Goal: Task Accomplishment & Management: Manage account settings

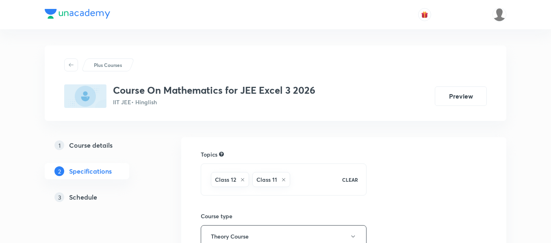
click at [92, 195] on h5 "Schedule" at bounding box center [83, 198] width 28 height 10
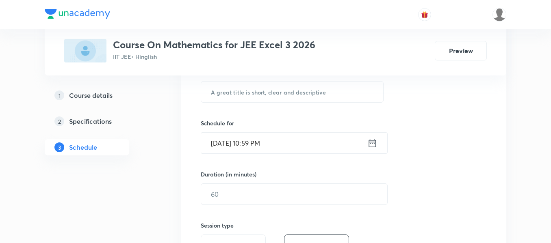
scroll to position [2422, 0]
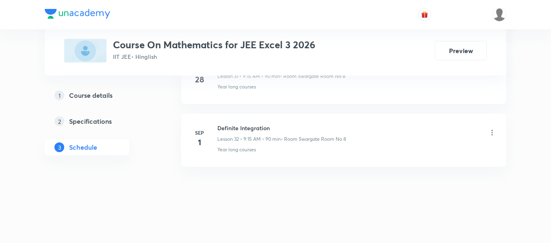
click at [255, 126] on h6 "Definite Integration" at bounding box center [281, 128] width 129 height 9
click at [255, 125] on h6 "Definite Integration" at bounding box center [281, 128] width 129 height 9
copy h6 "Definite Integration"
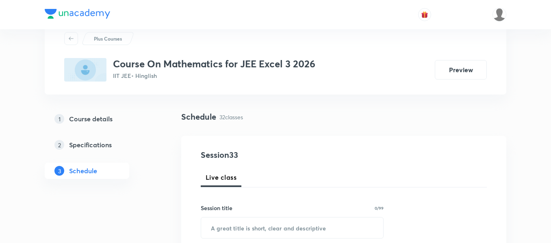
scroll to position [41, 0]
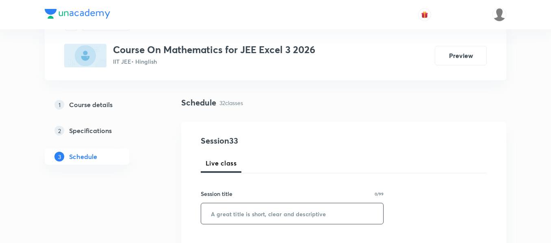
click at [233, 216] on input "text" at bounding box center [292, 213] width 182 height 21
paste input "Definite Integration"
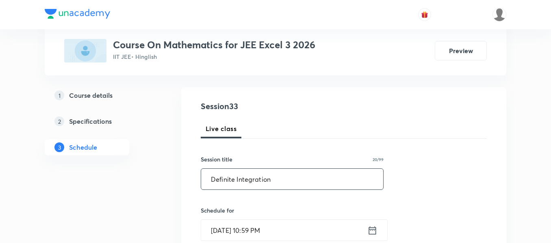
scroll to position [122, 0]
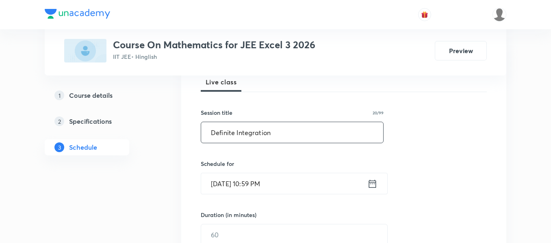
type input "Definite Integration"
click at [380, 184] on div "Sep 1, 2025, 10:59 PM ​" at bounding box center [294, 184] width 187 height 22
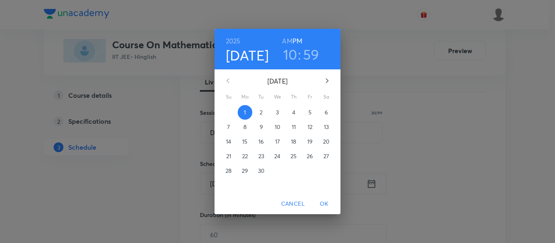
click at [374, 183] on div "2025 Sep 1 10 : 59 AM PM September 2025 Su Mo Tu We Th Fr Sa 31 1 2 3 4 5 6 7 8…" at bounding box center [277, 121] width 555 height 243
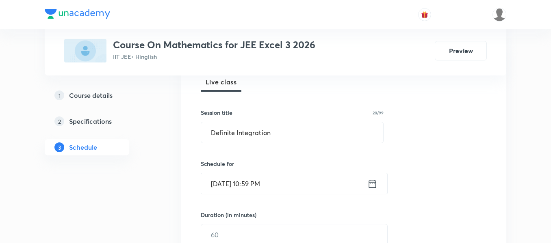
click at [373, 185] on icon at bounding box center [372, 183] width 10 height 11
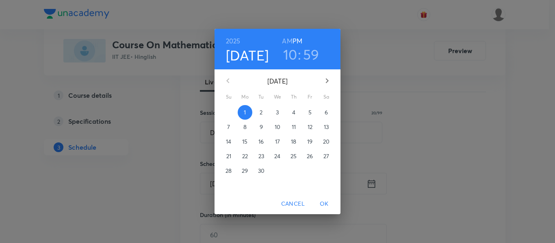
click at [260, 114] on p "2" at bounding box center [261, 112] width 3 height 8
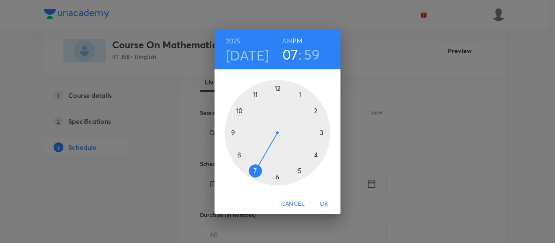
drag, startPoint x: 238, startPoint y: 112, endPoint x: 264, endPoint y: 171, distance: 64.6
click at [264, 171] on div at bounding box center [278, 133] width 106 height 106
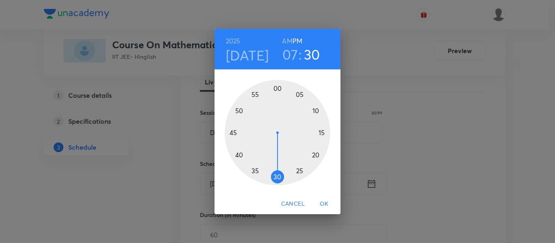
drag, startPoint x: 278, startPoint y: 90, endPoint x: 281, endPoint y: 180, distance: 90.2
click at [278, 183] on div at bounding box center [278, 133] width 106 height 106
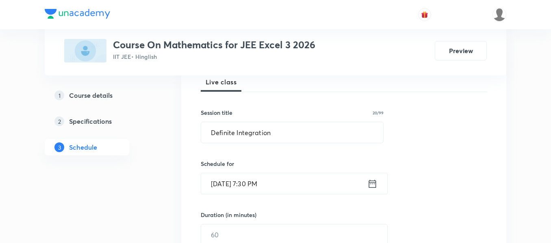
click at [370, 186] on icon at bounding box center [372, 183] width 10 height 11
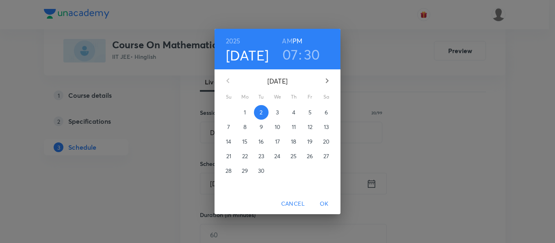
click at [288, 40] on h6 "AM" at bounding box center [287, 40] width 10 height 11
click at [317, 197] on button "OK" at bounding box center [324, 204] width 26 height 15
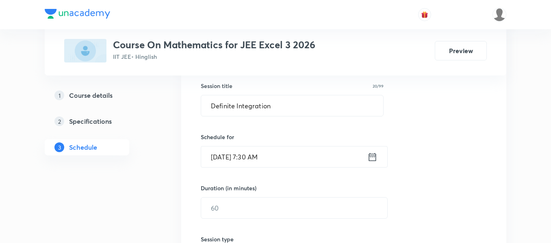
scroll to position [162, 0]
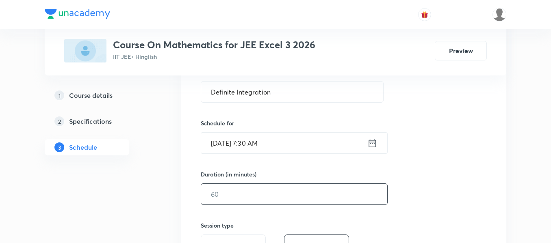
click at [291, 185] on input "text" at bounding box center [294, 194] width 186 height 21
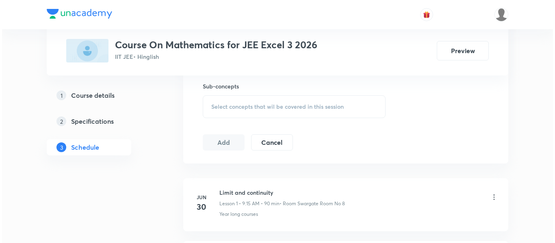
scroll to position [366, 0]
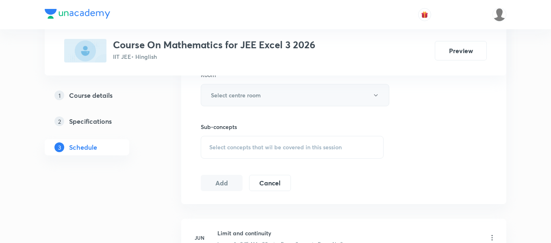
type input "90"
click at [212, 96] on h6 "Select centre room" at bounding box center [236, 95] width 50 height 9
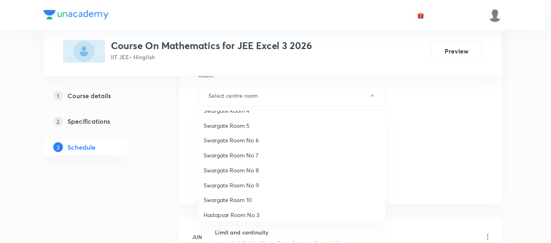
scroll to position [61, 0]
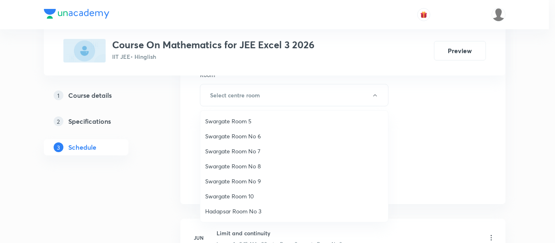
click at [247, 166] on span "Swargate Room No 8" at bounding box center [294, 166] width 178 height 9
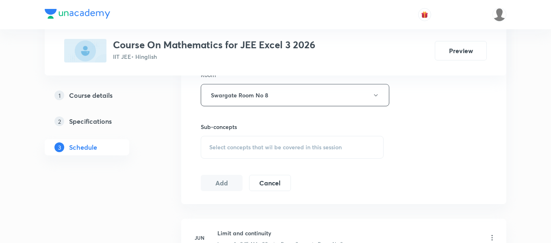
click at [275, 145] on span "Select concepts that wil be covered in this session" at bounding box center [275, 147] width 132 height 6
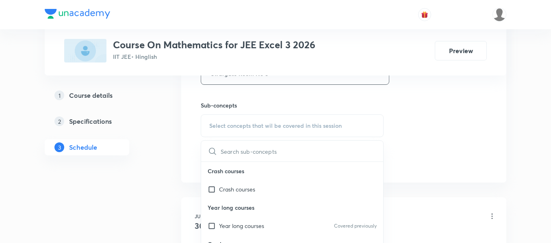
scroll to position [406, 0]
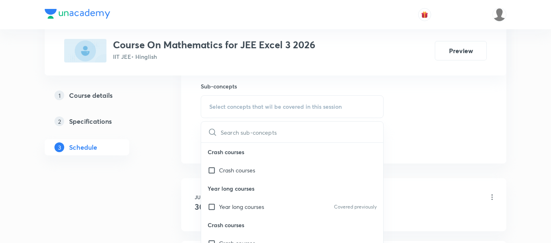
drag, startPoint x: 262, startPoint y: 208, endPoint x: 295, endPoint y: 202, distance: 33.8
click at [263, 208] on p "Year long courses" at bounding box center [241, 207] width 45 height 9
checkbox input "true"
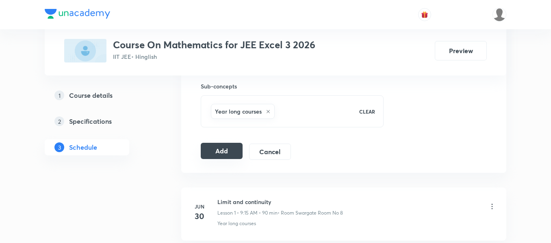
click at [221, 151] on button "Add" at bounding box center [222, 151] width 42 height 16
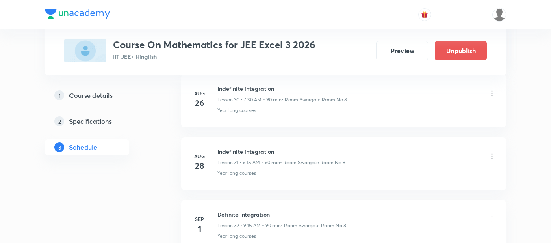
scroll to position [2112, 0]
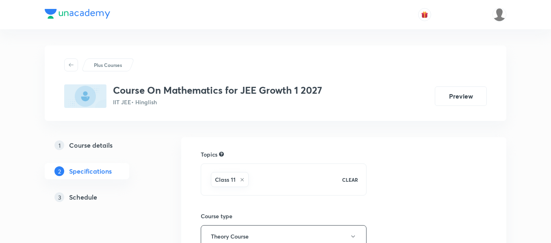
click at [90, 188] on div "1 Course details 2 Specifications 3 Schedule" at bounding box center [100, 176] width 110 height 78
click at [91, 199] on h5 "Schedule" at bounding box center [83, 198] width 28 height 10
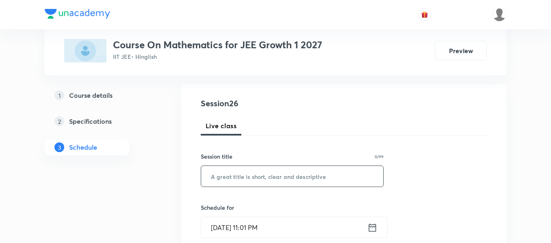
scroll to position [122, 0]
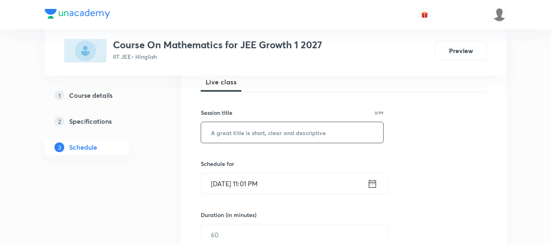
click at [292, 128] on input "text" at bounding box center [292, 132] width 182 height 21
paste input "Trigonometry"
type input "Trigonometry"
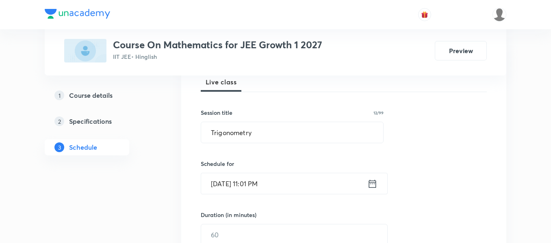
click at [372, 187] on icon at bounding box center [372, 183] width 10 height 11
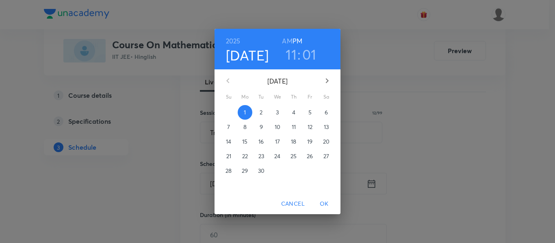
drag, startPoint x: 294, startPoint y: 57, endPoint x: 293, endPoint y: 71, distance: 13.9
click at [295, 57] on h3 "11" at bounding box center [291, 54] width 11 height 17
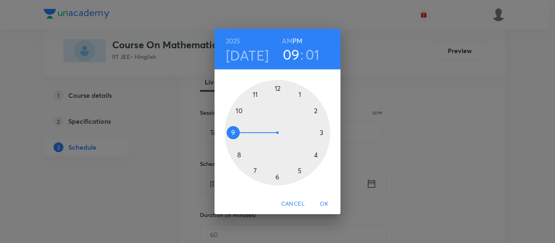
drag, startPoint x: 255, startPoint y: 102, endPoint x: 244, endPoint y: 137, distance: 36.7
click at [244, 137] on div at bounding box center [278, 133] width 106 height 106
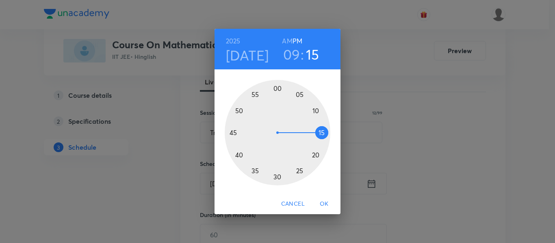
drag, startPoint x: 279, startPoint y: 84, endPoint x: 311, endPoint y: 133, distance: 58.7
click at [311, 133] on div at bounding box center [278, 133] width 106 height 106
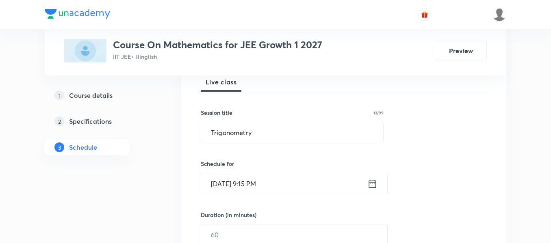
click at [370, 184] on icon at bounding box center [372, 184] width 7 height 8
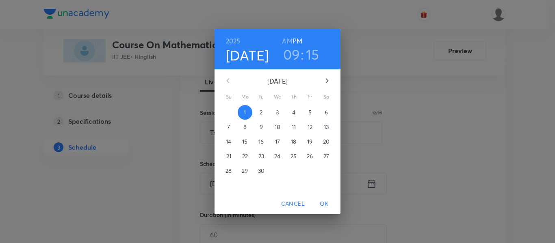
drag, startPoint x: 284, startPoint y: 41, endPoint x: 288, endPoint y: 46, distance: 6.5
click at [285, 40] on h6 "AM" at bounding box center [287, 40] width 10 height 11
click at [324, 206] on span "OK" at bounding box center [323, 204] width 19 height 10
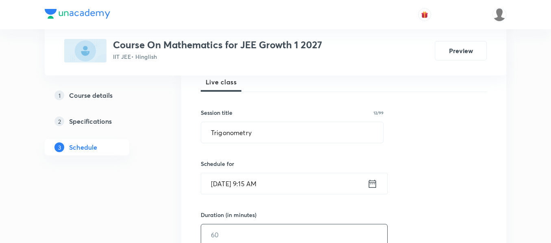
click at [290, 225] on div "Duration (in minutes) ​" at bounding box center [275, 228] width 148 height 35
click at [290, 225] on input "text" at bounding box center [294, 235] width 186 height 21
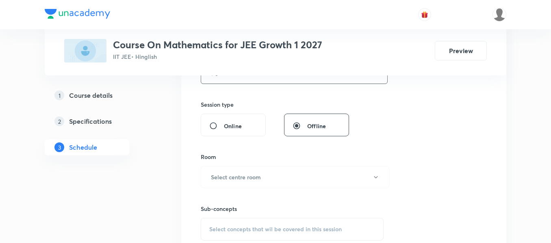
scroll to position [325, 0]
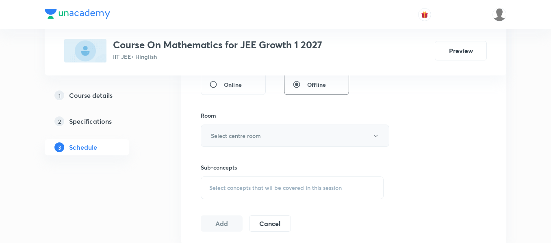
type input "90"
click at [328, 125] on button "Select centre room" at bounding box center [295, 136] width 188 height 22
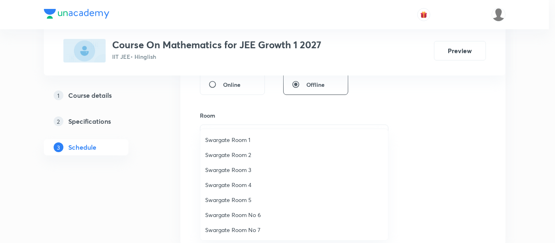
click at [242, 217] on span "Swargate Room No 6" at bounding box center [294, 215] width 178 height 9
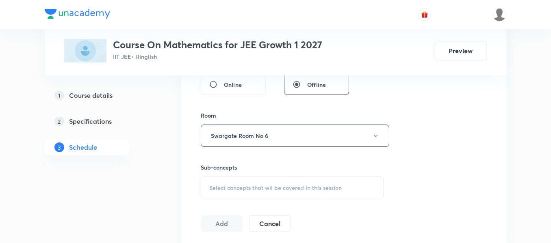
click at [268, 189] on span "Select concepts that wil be covered in this session" at bounding box center [275, 188] width 132 height 6
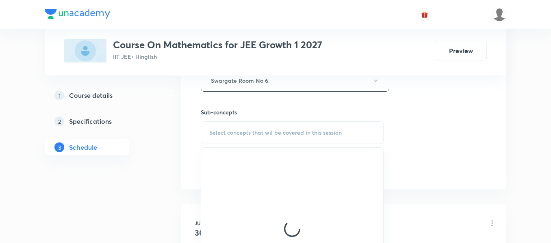
scroll to position [406, 0]
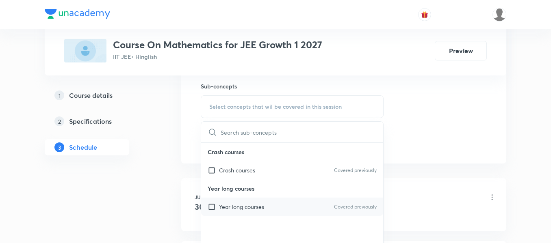
click at [268, 208] on div "Year long courses Covered previously" at bounding box center [292, 207] width 182 height 18
checkbox input "true"
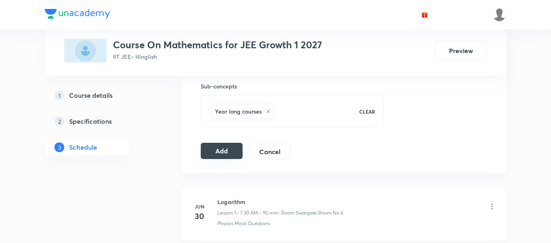
click at [225, 152] on button "Add" at bounding box center [222, 151] width 42 height 16
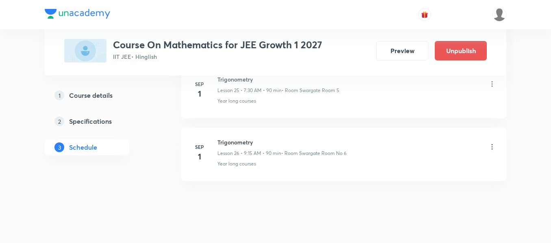
scroll to position [1631, 0]
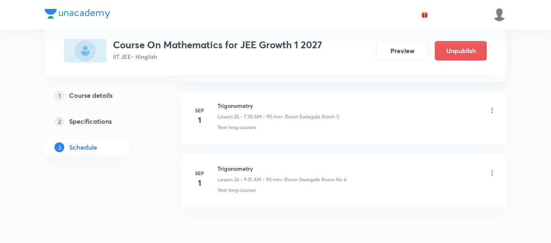
click at [491, 170] on icon at bounding box center [492, 173] width 8 height 8
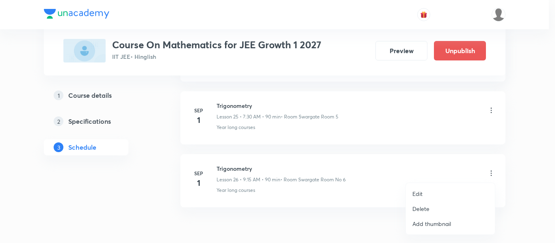
click at [428, 209] on p "Delete" at bounding box center [420, 209] width 17 height 9
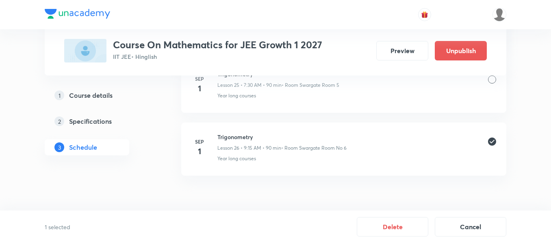
scroll to position [1671, 0]
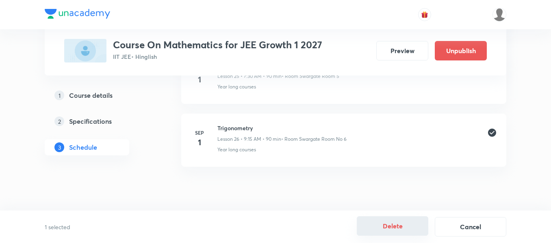
click at [397, 225] on button "Delete" at bounding box center [392, 225] width 71 height 19
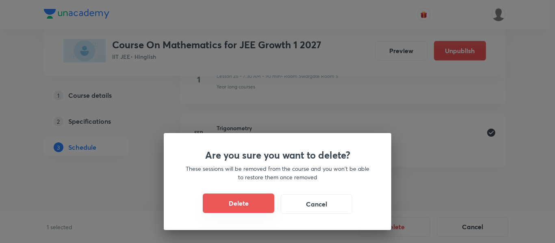
click at [229, 201] on button "Delete" at bounding box center [238, 203] width 71 height 19
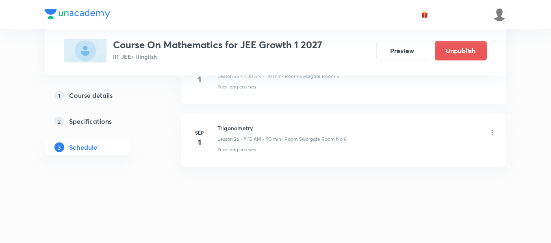
click at [234, 126] on h6 "Trigonometry" at bounding box center [281, 128] width 129 height 9
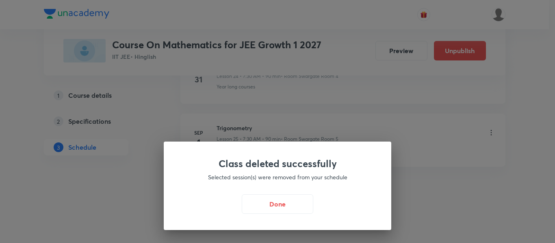
drag, startPoint x: 234, startPoint y: 130, endPoint x: 182, endPoint y: 113, distance: 54.6
click at [182, 113] on div "Class deleted successfully Selected session(s) were removed from your schedule …" at bounding box center [277, 121] width 555 height 243
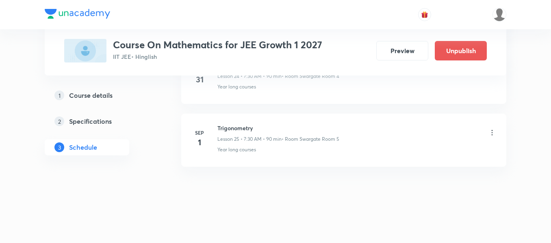
click at [231, 129] on h6 "Trigonometry" at bounding box center [278, 128] width 122 height 9
copy h6 "Trigonometry"
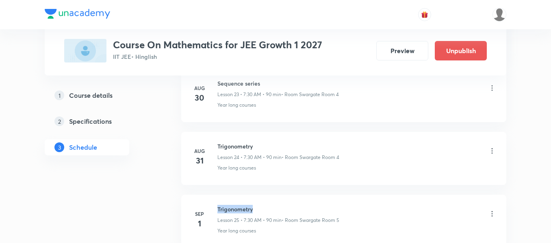
scroll to position [0, 0]
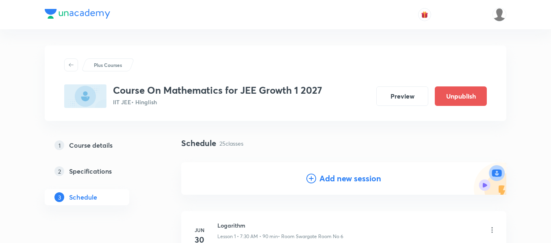
click at [340, 182] on h4 "Add new session" at bounding box center [350, 179] width 62 height 12
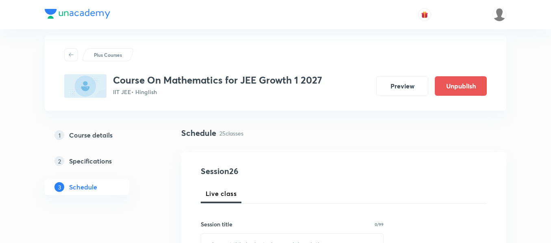
scroll to position [41, 0]
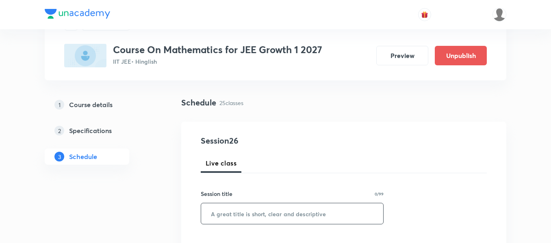
click at [273, 215] on input "text" at bounding box center [292, 213] width 182 height 21
paste input "Trigonometry"
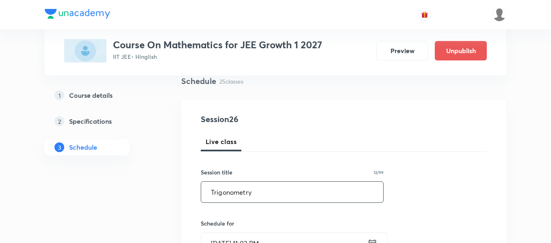
scroll to position [81, 0]
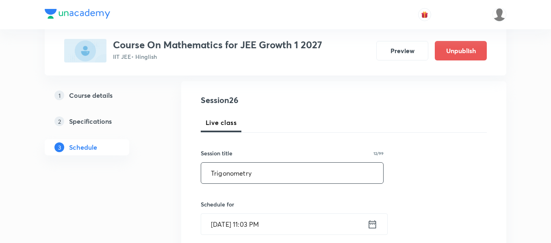
type input "Trigonometry"
click at [370, 227] on icon at bounding box center [372, 224] width 10 height 11
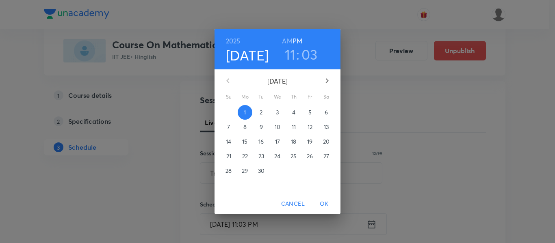
click at [264, 105] on div "September 2025 Su Mo Tu We Th Fr Sa 31 1 2 3 4 5 6 7 8 9 10 11 12 13 14 15 16 1…" at bounding box center [277, 131] width 126 height 124
click at [264, 110] on span "2" at bounding box center [261, 112] width 15 height 8
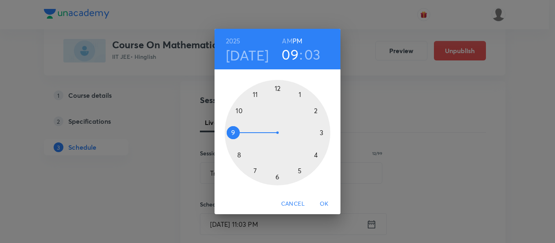
drag, startPoint x: 256, startPoint y: 95, endPoint x: 242, endPoint y: 125, distance: 33.8
click at [242, 125] on div at bounding box center [278, 133] width 106 height 106
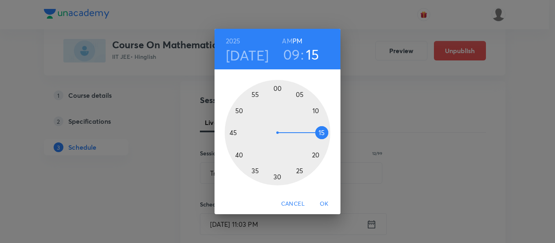
drag, startPoint x: 300, startPoint y: 110, endPoint x: 313, endPoint y: 134, distance: 27.1
click at [313, 134] on div at bounding box center [278, 133] width 106 height 106
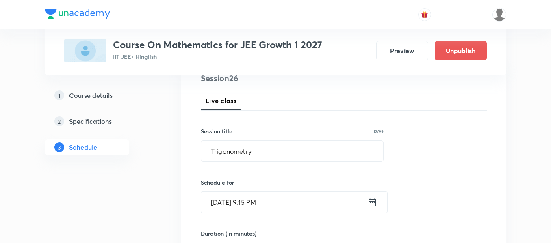
scroll to position [122, 0]
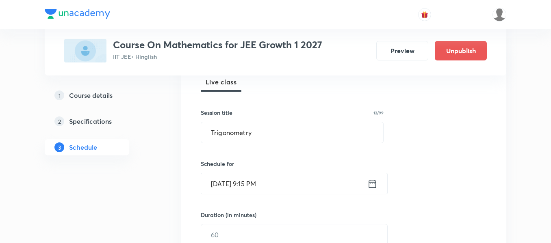
click at [374, 190] on div "Sep 2, 2025, 9:15 PM ​" at bounding box center [294, 184] width 187 height 22
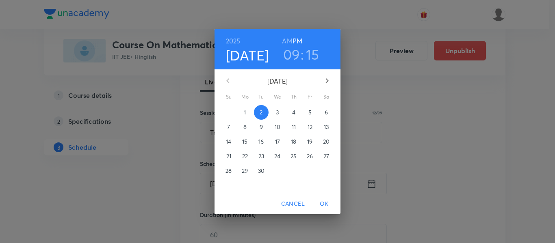
click at [285, 42] on h6 "AM" at bounding box center [287, 40] width 10 height 11
click at [325, 206] on span "OK" at bounding box center [323, 204] width 19 height 10
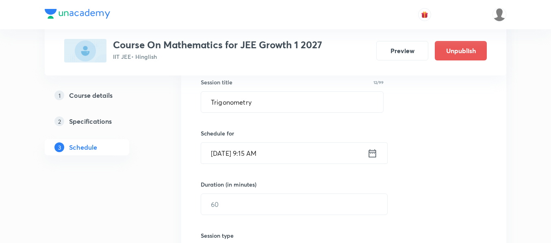
scroll to position [162, 0]
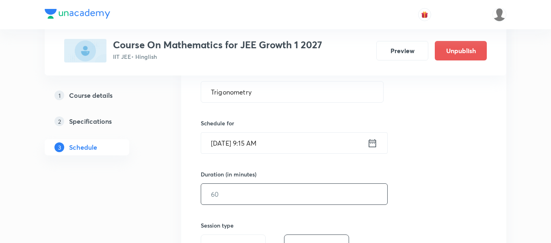
click at [319, 193] on input "text" at bounding box center [294, 194] width 186 height 21
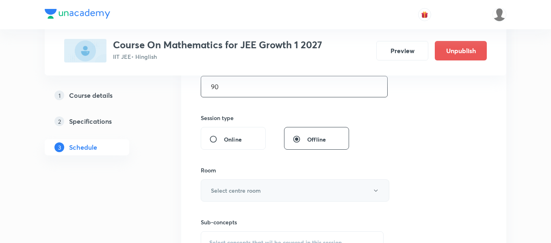
scroll to position [284, 0]
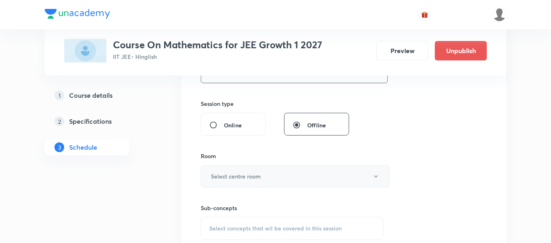
type input "90"
click at [279, 175] on button "Select centre room" at bounding box center [295, 176] width 188 height 22
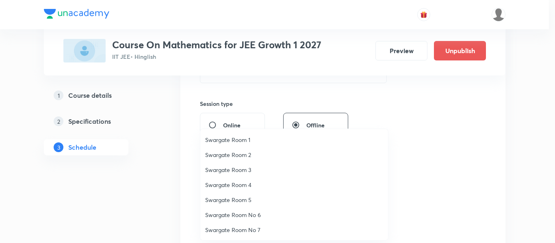
drag, startPoint x: 246, startPoint y: 214, endPoint x: 250, endPoint y: 210, distance: 6.0
click at [245, 214] on span "Swargate Room No 6" at bounding box center [294, 215] width 178 height 9
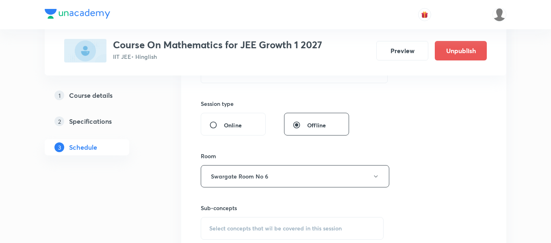
scroll to position [325, 0]
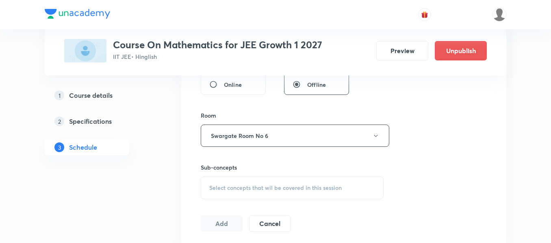
click at [296, 193] on div "Select concepts that wil be covered in this session" at bounding box center [292, 188] width 183 height 23
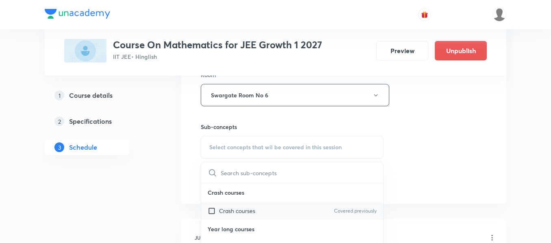
scroll to position [406, 0]
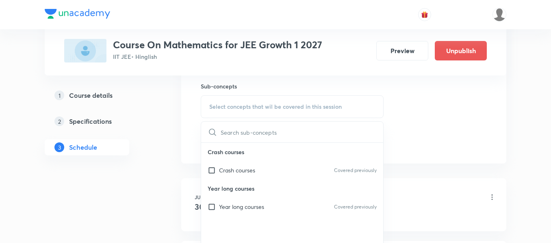
click at [260, 205] on p "Year long courses" at bounding box center [241, 207] width 45 height 9
checkbox input "true"
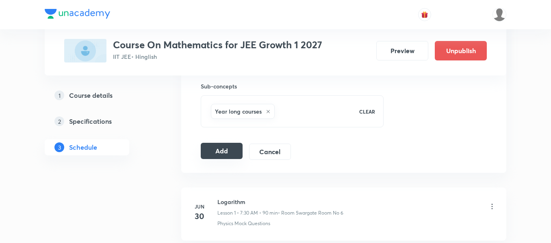
click at [217, 154] on button "Add" at bounding box center [222, 151] width 42 height 16
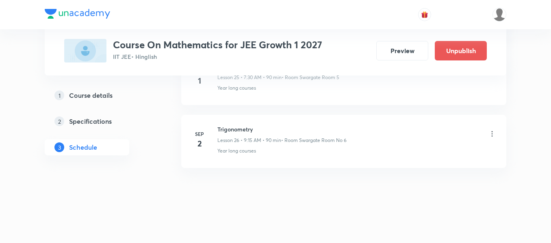
scroll to position [1671, 0]
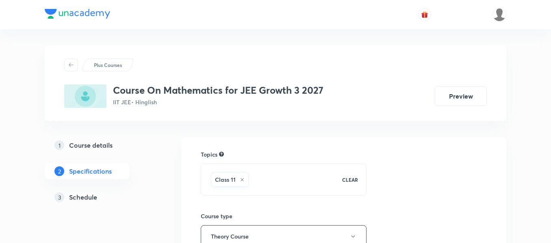
click at [88, 197] on h5 "Schedule" at bounding box center [83, 198] width 28 height 10
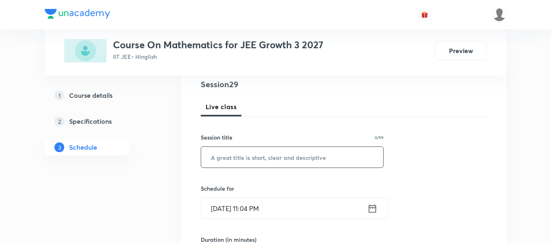
scroll to position [122, 0]
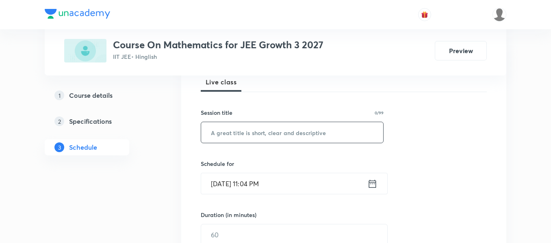
click at [281, 129] on input "text" at bounding box center [292, 132] width 182 height 21
paste input "Sequence and Series"
type input "Sequence and Series"
click at [372, 184] on icon at bounding box center [372, 183] width 10 height 11
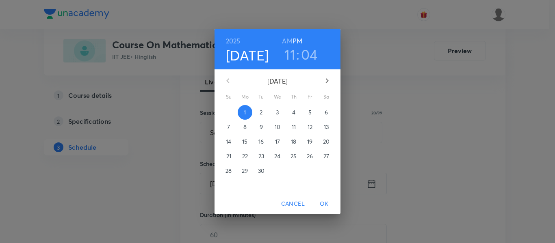
click at [263, 114] on span "2" at bounding box center [261, 112] width 15 height 8
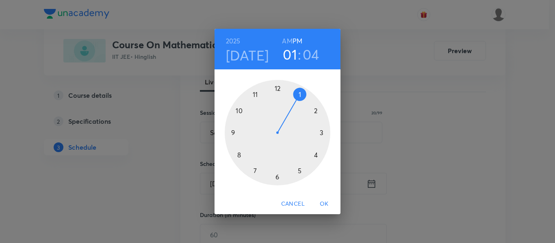
drag, startPoint x: 262, startPoint y: 97, endPoint x: 287, endPoint y: 108, distance: 27.8
click at [287, 108] on div at bounding box center [278, 133] width 106 height 106
drag, startPoint x: 293, startPoint y: 95, endPoint x: 279, endPoint y: 96, distance: 14.3
click at [279, 96] on div at bounding box center [278, 133] width 106 height 106
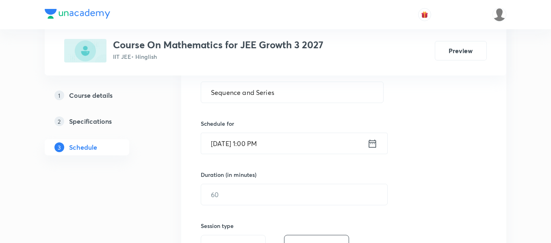
scroll to position [162, 0]
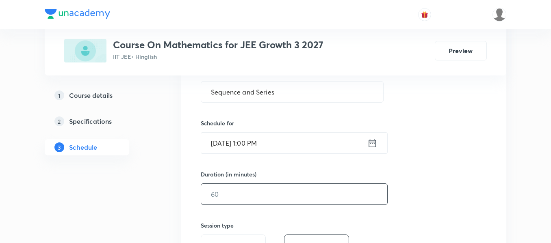
click at [266, 195] on input "text" at bounding box center [294, 194] width 186 height 21
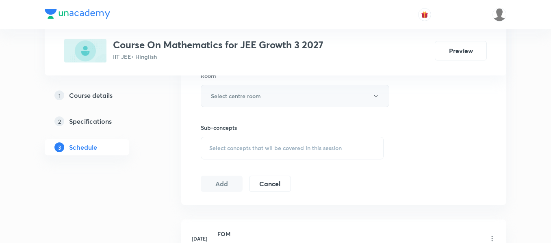
scroll to position [366, 0]
type input "90"
click at [261, 102] on button "Select centre room" at bounding box center [295, 95] width 188 height 22
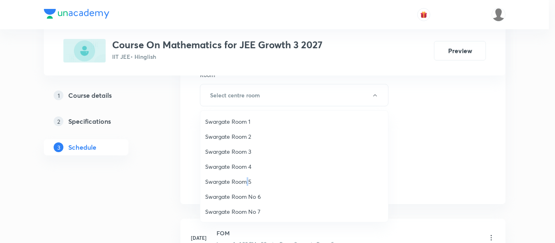
click at [248, 181] on span "Swargate Room 5" at bounding box center [294, 181] width 178 height 9
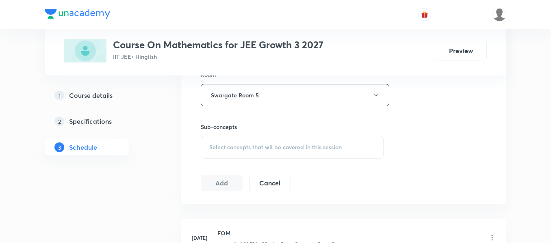
click at [286, 142] on div "Select concepts that wil be covered in this session" at bounding box center [292, 147] width 183 height 23
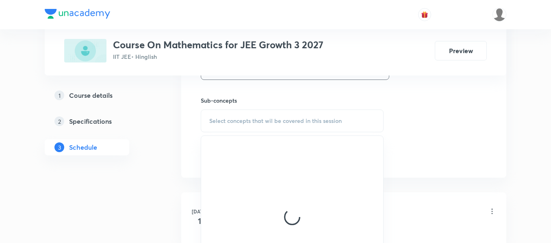
scroll to position [406, 0]
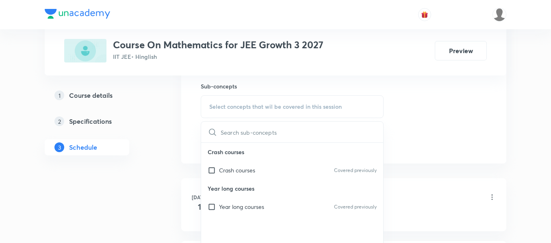
drag, startPoint x: 266, startPoint y: 207, endPoint x: 374, endPoint y: 193, distance: 109.0
click at [267, 208] on div "Year long courses Covered previously" at bounding box center [292, 207] width 182 height 18
checkbox input "true"
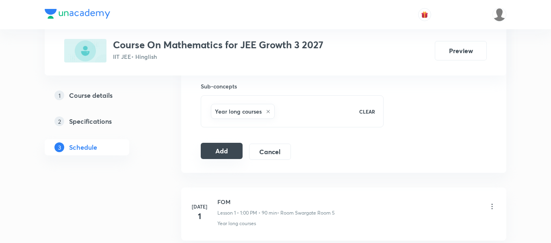
click at [223, 156] on button "Add" at bounding box center [222, 151] width 42 height 16
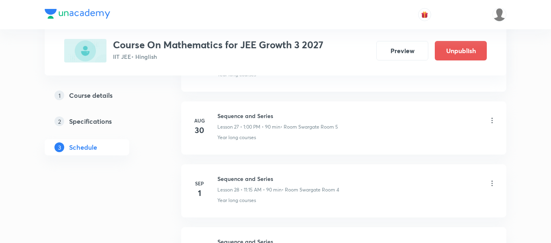
scroll to position [1860, 0]
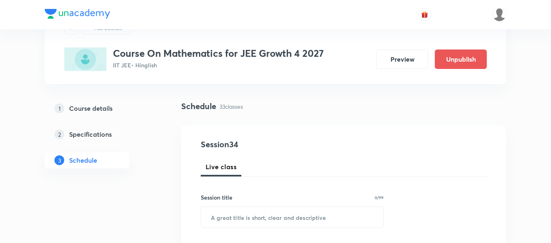
scroll to position [41, 0]
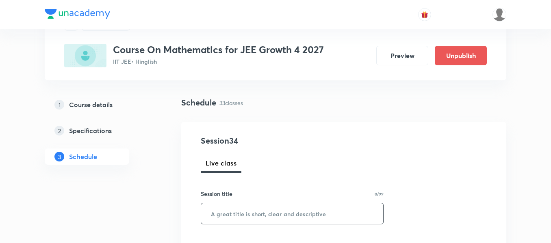
click at [275, 221] on input "text" at bounding box center [292, 213] width 182 height 21
paste input "Sequence and Series"
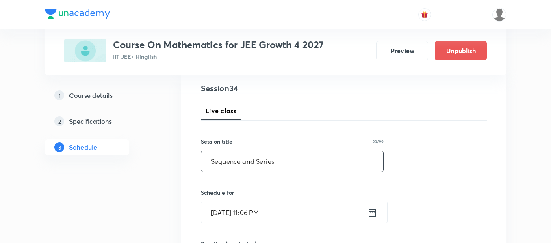
scroll to position [81, 0]
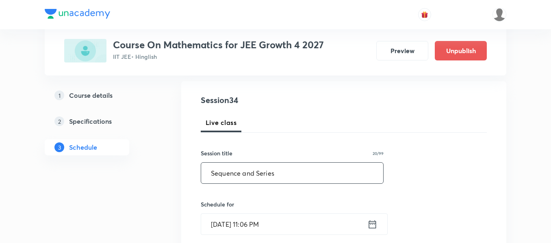
type input "Sequence and Series"
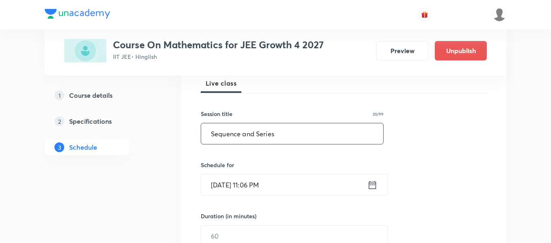
scroll to position [122, 0]
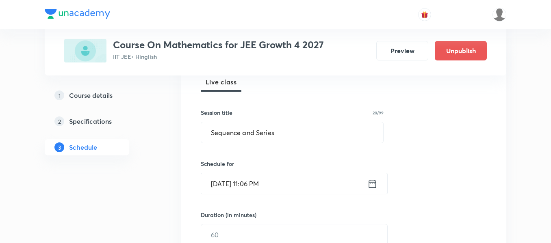
click at [372, 183] on icon at bounding box center [372, 183] width 10 height 11
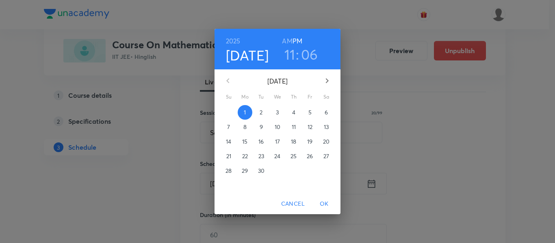
click at [264, 111] on span "2" at bounding box center [261, 112] width 15 height 8
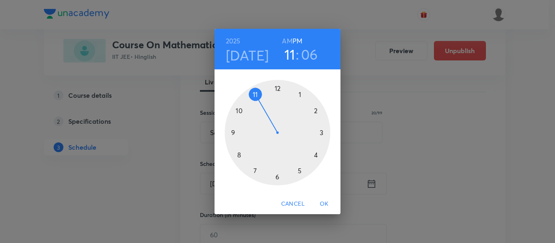
click at [311, 56] on h3 "06" at bounding box center [309, 54] width 17 height 17
drag, startPoint x: 302, startPoint y: 113, endPoint x: 316, endPoint y: 132, distance: 23.0
click at [316, 132] on div at bounding box center [278, 133] width 106 height 106
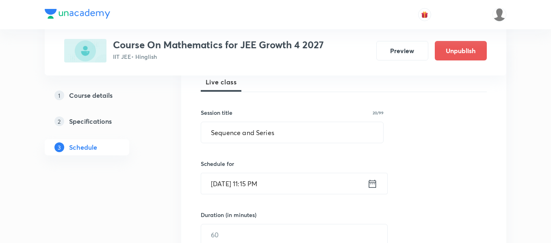
click at [374, 184] on icon at bounding box center [372, 183] width 10 height 11
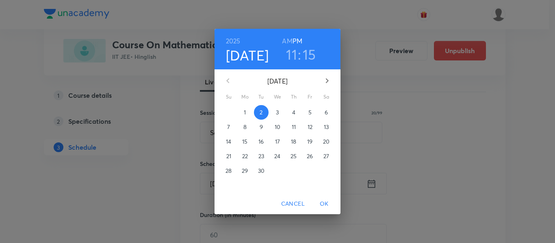
drag, startPoint x: 288, startPoint y: 39, endPoint x: 292, endPoint y: 50, distance: 11.0
click at [290, 40] on h6 "AM" at bounding box center [287, 40] width 10 height 11
click at [325, 206] on span "OK" at bounding box center [323, 204] width 19 height 10
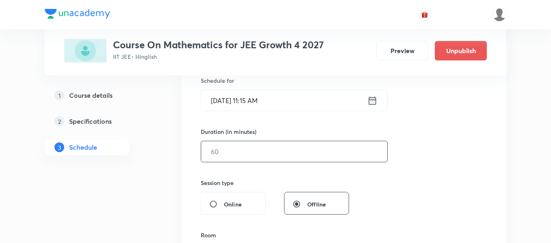
scroll to position [203, 0]
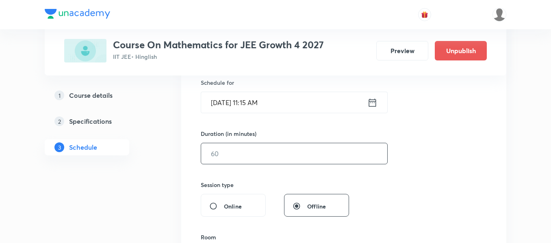
click at [308, 157] on input "text" at bounding box center [294, 153] width 186 height 21
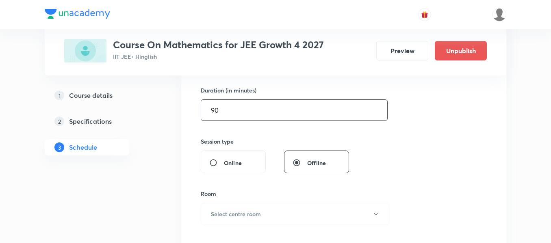
scroll to position [325, 0]
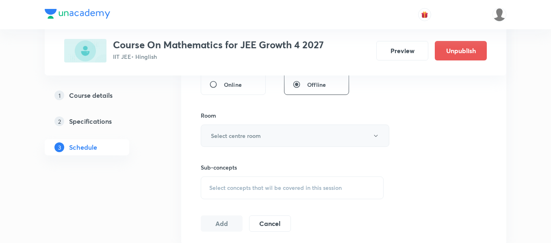
type input "90"
click at [290, 137] on button "Select centre room" at bounding box center [295, 136] width 188 height 22
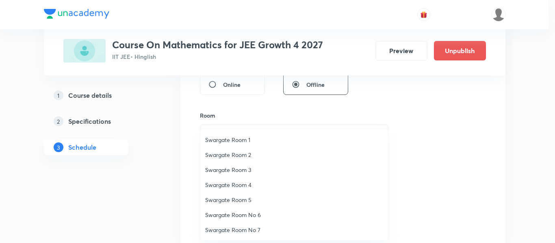
click at [249, 230] on span "Swargate Room No 7" at bounding box center [294, 230] width 178 height 9
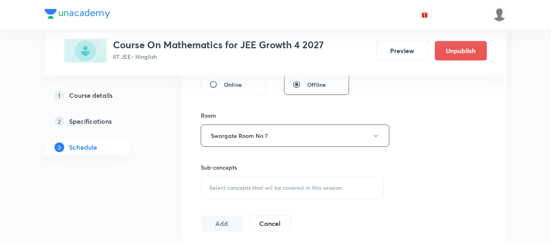
scroll to position [366, 0]
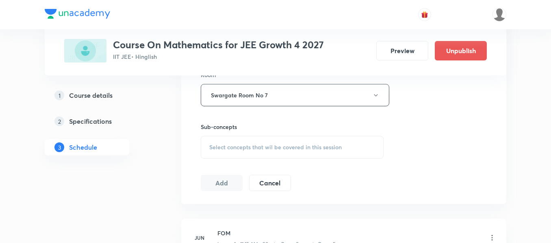
click at [264, 149] on span "Select concepts that wil be covered in this session" at bounding box center [275, 147] width 132 height 6
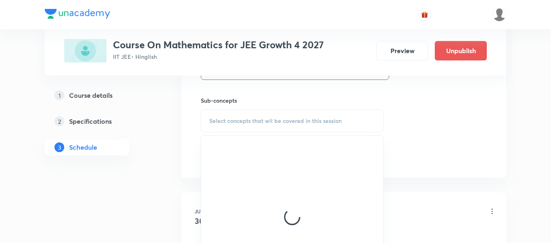
scroll to position [406, 0]
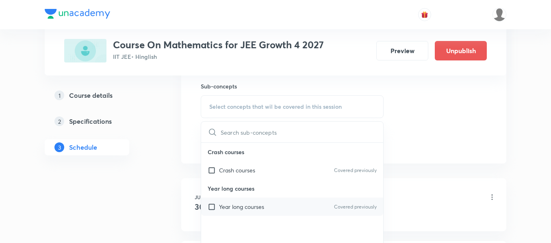
click at [267, 209] on div "Year long courses Covered previously" at bounding box center [292, 207] width 182 height 18
checkbox input "true"
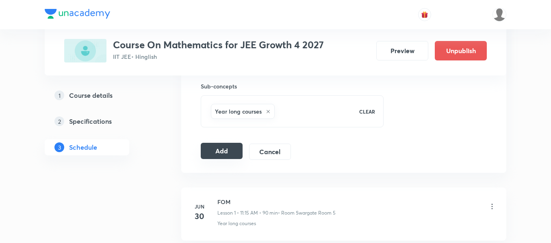
click at [234, 148] on button "Add" at bounding box center [222, 151] width 42 height 16
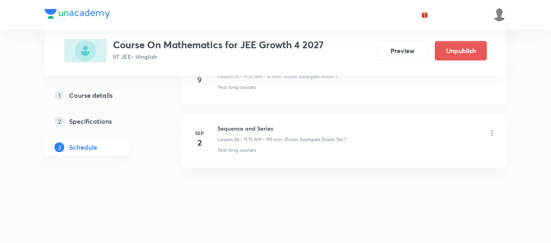
scroll to position [2175, 0]
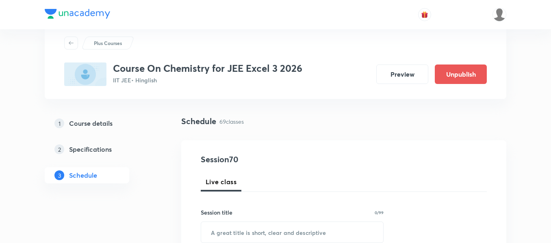
scroll to position [41, 0]
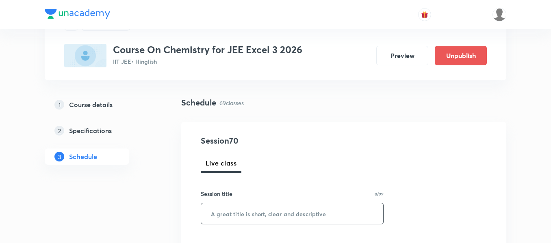
click at [264, 215] on input "text" at bounding box center [292, 213] width 182 height 21
paste input "Alcohol,Phenol and Ether)"
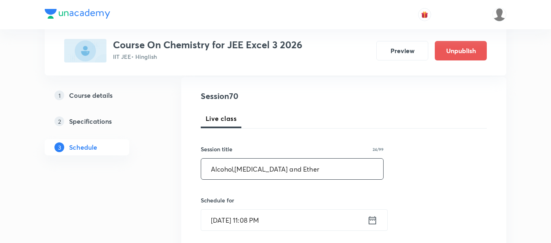
scroll to position [122, 0]
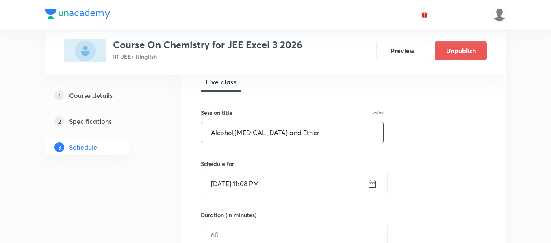
type input "Alcohol,Phenol and Ether"
click at [375, 181] on icon at bounding box center [372, 184] width 7 height 8
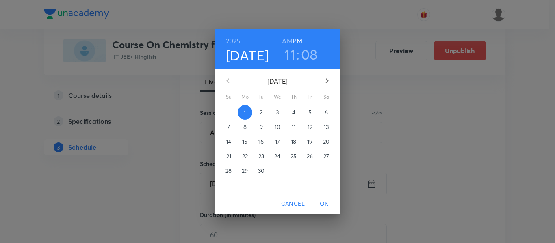
click at [265, 108] on button "2" at bounding box center [261, 112] width 15 height 15
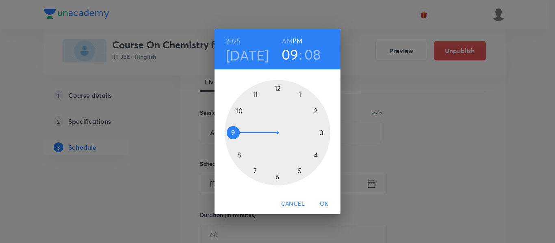
drag, startPoint x: 259, startPoint y: 102, endPoint x: 257, endPoint y: 135, distance: 33.0
click at [257, 135] on div at bounding box center [278, 133] width 106 height 106
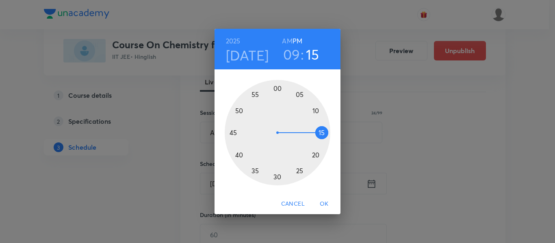
drag, startPoint x: 314, startPoint y: 117, endPoint x: 319, endPoint y: 134, distance: 17.2
click at [319, 134] on div at bounding box center [278, 133] width 106 height 106
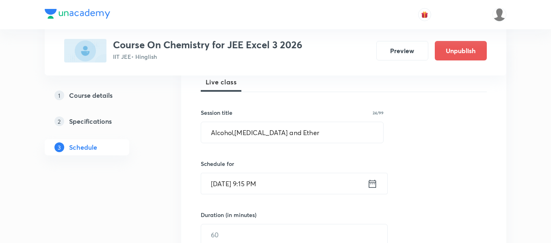
click at [370, 186] on icon at bounding box center [372, 183] width 10 height 11
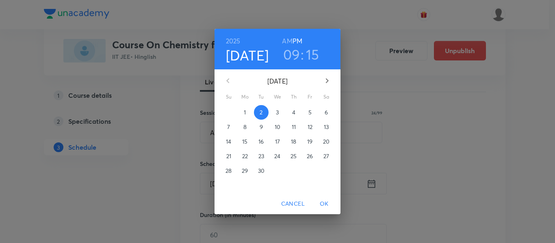
click at [286, 40] on h6 "AM" at bounding box center [287, 40] width 10 height 11
click at [326, 206] on span "OK" at bounding box center [323, 204] width 19 height 10
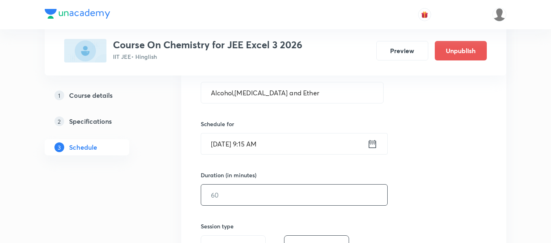
scroll to position [162, 0]
click at [307, 184] on input "text" at bounding box center [294, 194] width 186 height 21
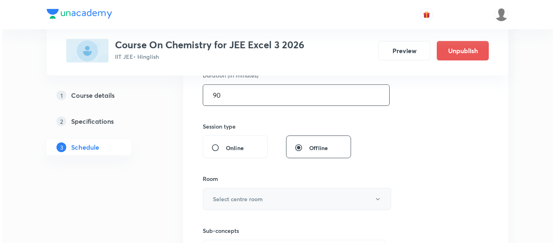
scroll to position [284, 0]
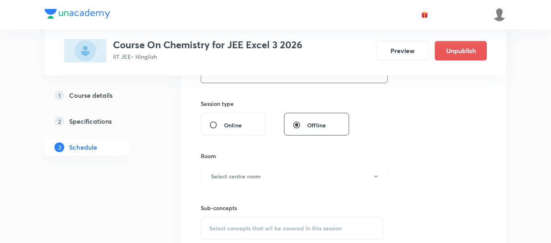
type input "90"
click at [222, 180] on h6 "Select centre room" at bounding box center [236, 176] width 50 height 9
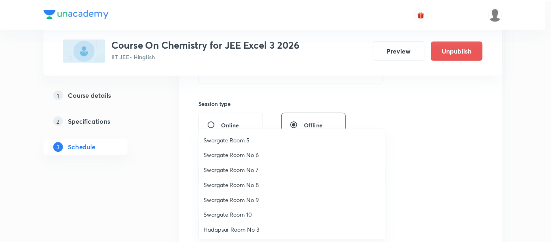
scroll to position [61, 0]
click at [245, 183] on span "Swargate Room No 8" at bounding box center [294, 184] width 178 height 9
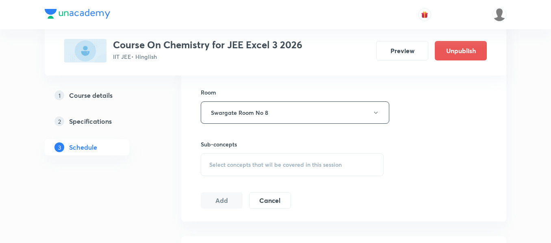
scroll to position [366, 0]
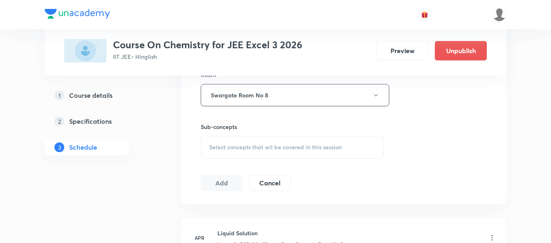
click at [265, 147] on span "Select concepts that wil be covered in this session" at bounding box center [275, 147] width 132 height 6
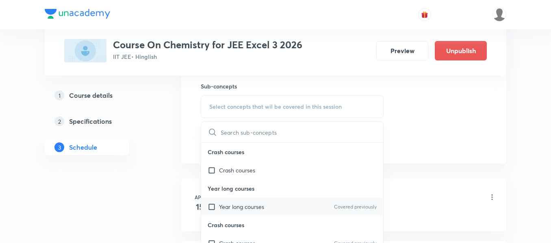
scroll to position [4, 0]
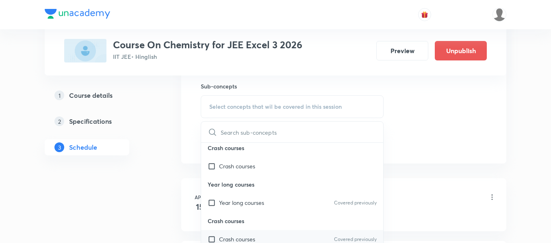
click at [248, 235] on p "Crash courses" at bounding box center [237, 239] width 36 height 9
checkbox input "true"
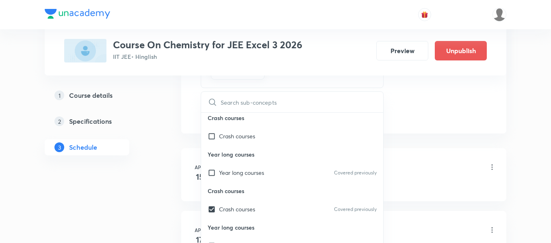
scroll to position [447, 0]
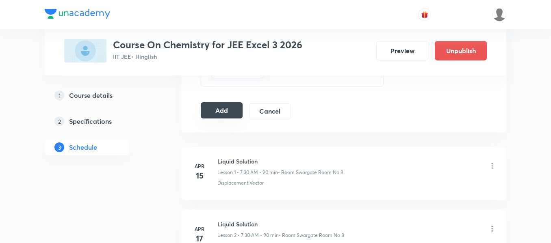
click at [225, 110] on button "Add" at bounding box center [222, 110] width 42 height 16
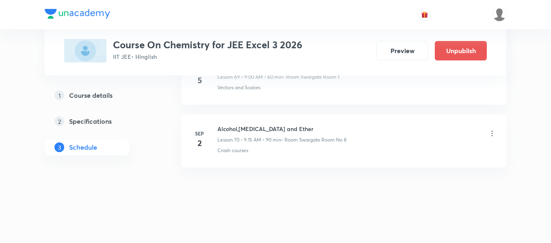
scroll to position [4441, 0]
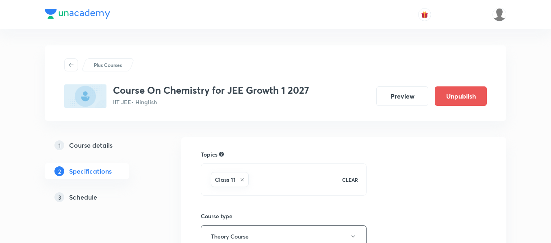
click at [89, 199] on h5 "Schedule" at bounding box center [83, 198] width 28 height 10
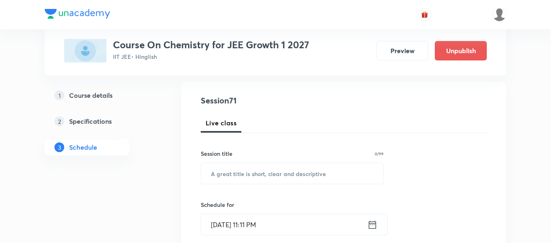
scroll to position [81, 0]
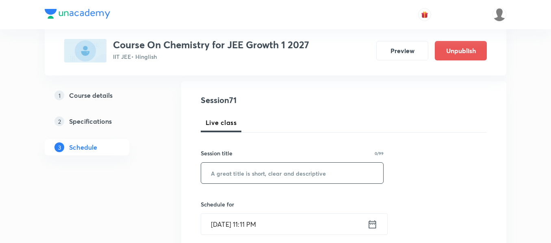
click at [238, 180] on input "text" at bounding box center [292, 173] width 182 height 21
paste input "Chemical Bonding)"
type input "Chemical Bonding"
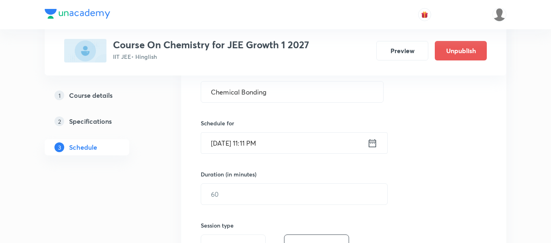
click at [376, 139] on icon at bounding box center [372, 143] width 10 height 11
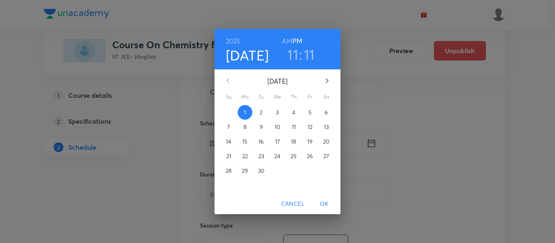
click at [265, 110] on span "2" at bounding box center [261, 112] width 15 height 8
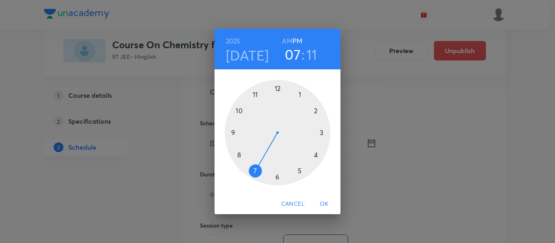
drag, startPoint x: 256, startPoint y: 100, endPoint x: 258, endPoint y: 159, distance: 58.5
click at [258, 159] on div at bounding box center [278, 133] width 106 height 106
drag, startPoint x: 314, startPoint y: 130, endPoint x: 284, endPoint y: 175, distance: 54.5
click at [282, 175] on div at bounding box center [278, 133] width 106 height 106
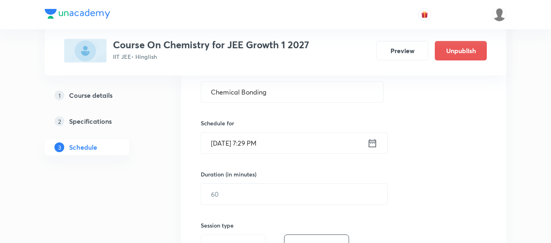
click at [374, 145] on icon at bounding box center [372, 143] width 10 height 11
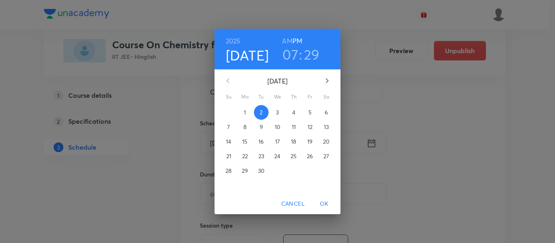
click at [286, 41] on h6 "AM" at bounding box center [287, 40] width 10 height 11
click at [307, 58] on h3 "29" at bounding box center [312, 54] width 16 height 17
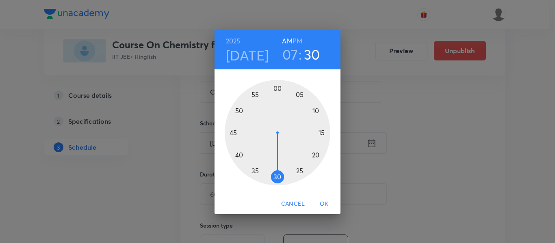
click at [275, 181] on div at bounding box center [278, 133] width 106 height 106
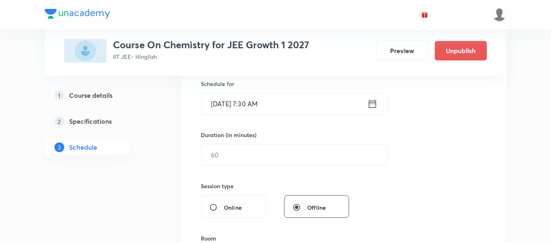
scroll to position [244, 0]
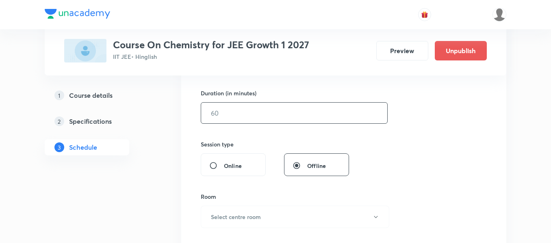
click at [303, 116] on input "text" at bounding box center [294, 113] width 186 height 21
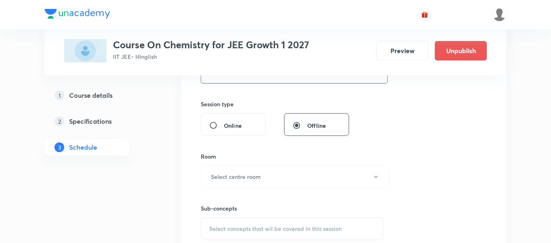
scroll to position [284, 0]
type input "90"
click at [297, 174] on button "Select centre room" at bounding box center [295, 176] width 188 height 22
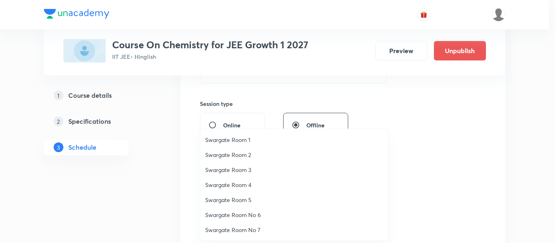
click at [234, 214] on span "Swargate Room No 6" at bounding box center [294, 215] width 178 height 9
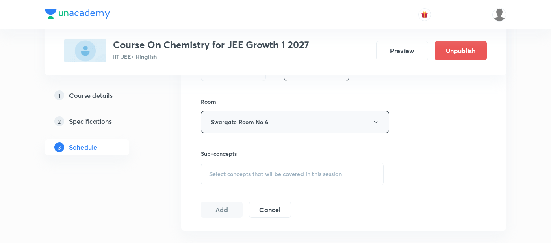
scroll to position [406, 0]
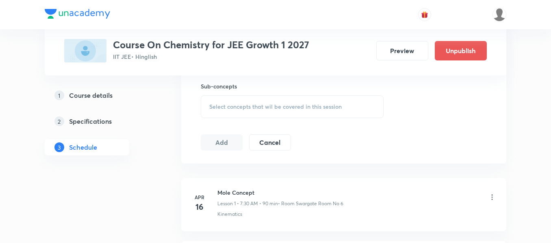
click at [291, 108] on span "Select concepts that wil be covered in this session" at bounding box center [275, 107] width 132 height 6
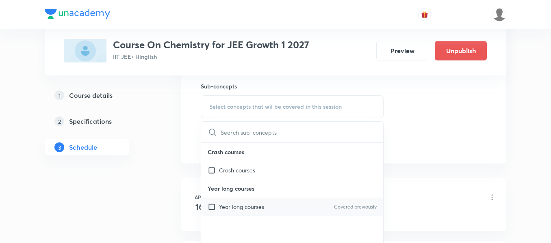
click at [277, 206] on div "Year long courses Covered previously" at bounding box center [292, 207] width 182 height 18
checkbox input "true"
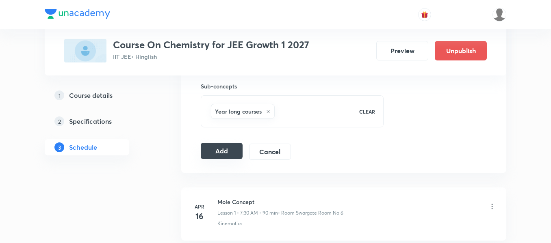
click at [227, 152] on button "Add" at bounding box center [222, 151] width 42 height 16
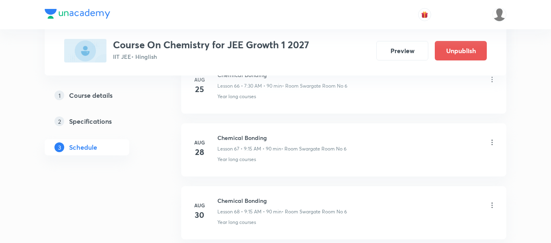
scroll to position [4504, 0]
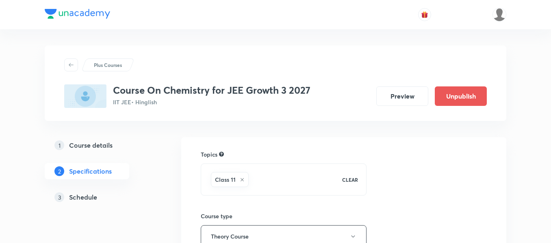
click at [93, 197] on h5 "Schedule" at bounding box center [83, 198] width 28 height 10
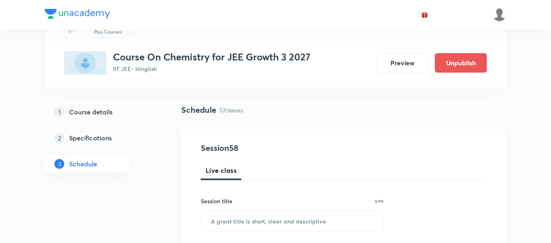
scroll to position [41, 0]
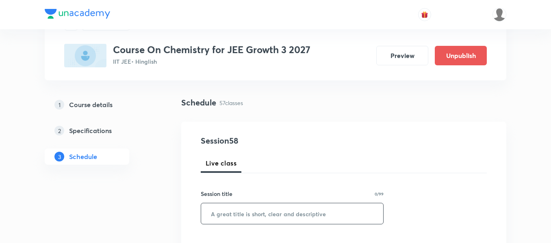
click at [240, 210] on input "text" at bounding box center [292, 213] width 182 height 21
paste input "Periodic Table and its properties)"
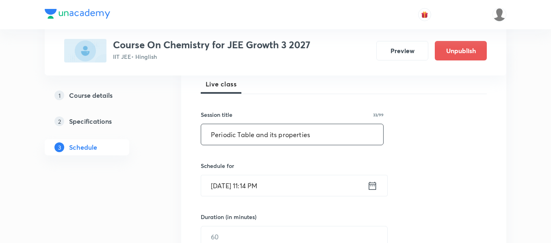
scroll to position [122, 0]
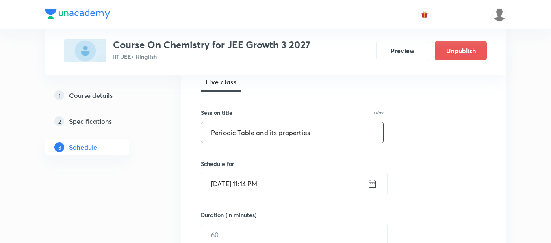
type input "Periodic Table and its properties"
click at [374, 186] on icon at bounding box center [372, 183] width 10 height 11
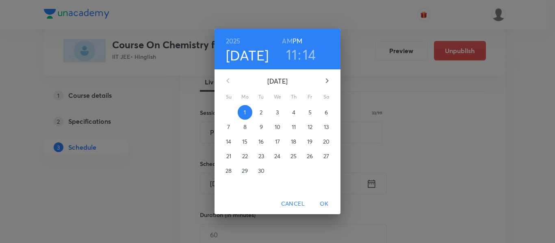
click at [264, 110] on span "2" at bounding box center [261, 112] width 15 height 8
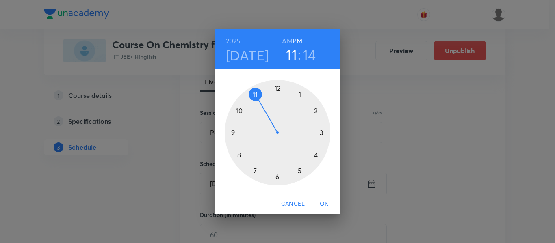
click at [310, 54] on h3 "14" at bounding box center [309, 54] width 13 height 17
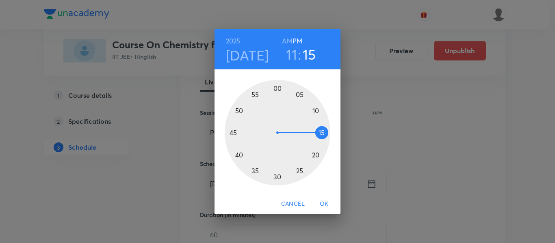
drag, startPoint x: 322, startPoint y: 126, endPoint x: 320, endPoint y: 133, distance: 7.6
click at [320, 133] on div at bounding box center [278, 133] width 106 height 106
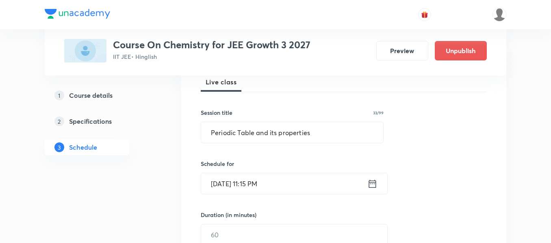
click at [373, 187] on icon at bounding box center [372, 183] width 10 height 11
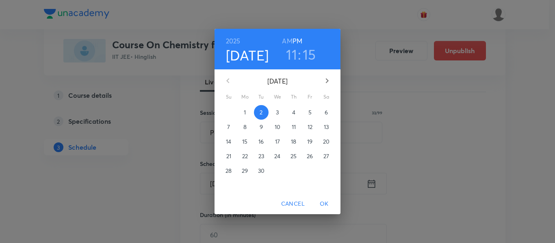
click at [288, 41] on h6 "AM" at bounding box center [287, 40] width 10 height 11
click at [325, 211] on button "OK" at bounding box center [324, 204] width 26 height 15
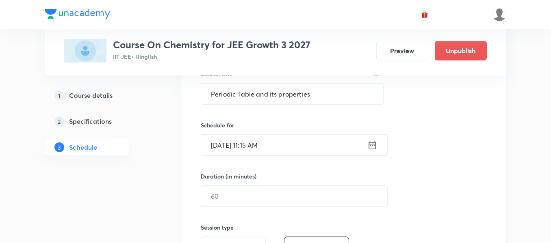
scroll to position [162, 0]
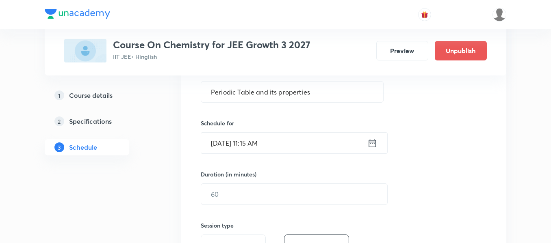
drag, startPoint x: 327, startPoint y: 175, endPoint x: 329, endPoint y: 183, distance: 8.1
click at [329, 183] on div "Duration (in minutes) ​" at bounding box center [275, 187] width 148 height 35
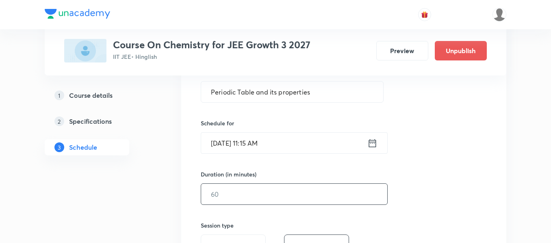
click at [335, 195] on input "text" at bounding box center [294, 194] width 186 height 21
type input "90"
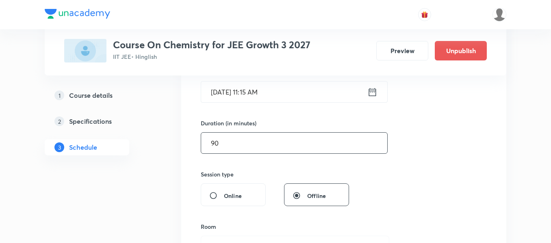
scroll to position [244, 0]
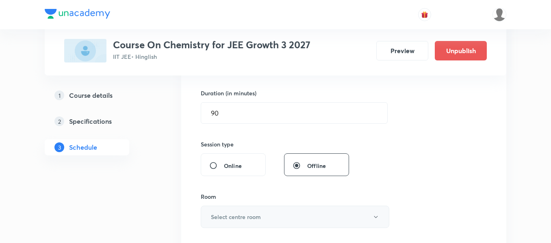
click at [284, 215] on button "Select centre room" at bounding box center [295, 217] width 188 height 22
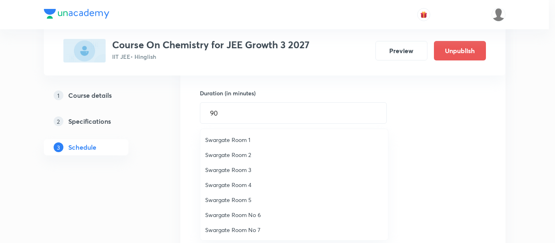
drag, startPoint x: 241, startPoint y: 197, endPoint x: 260, endPoint y: 195, distance: 19.2
click at [241, 198] on span "Swargate Room 5" at bounding box center [294, 200] width 178 height 9
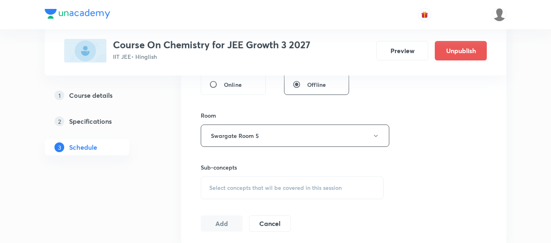
click at [266, 187] on span "Select concepts that wil be covered in this session" at bounding box center [275, 188] width 132 height 6
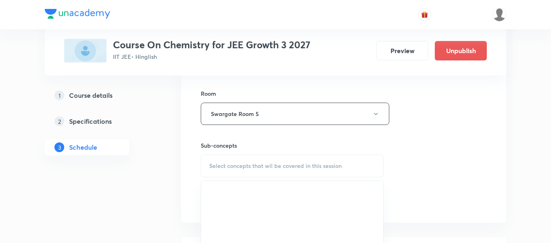
scroll to position [406, 0]
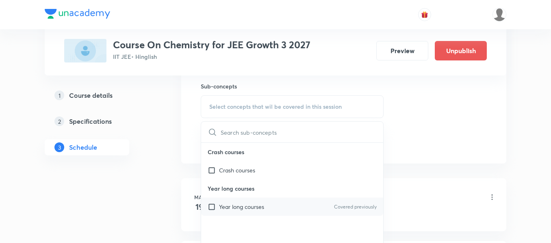
click at [266, 207] on div "Year long courses Covered previously" at bounding box center [292, 207] width 182 height 18
checkbox input "true"
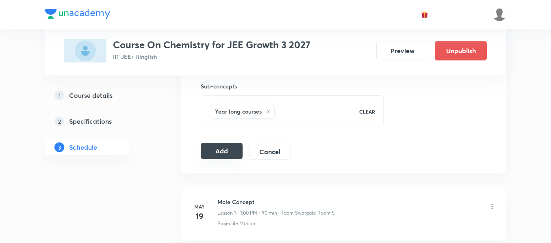
click at [219, 154] on button "Add" at bounding box center [222, 151] width 42 height 16
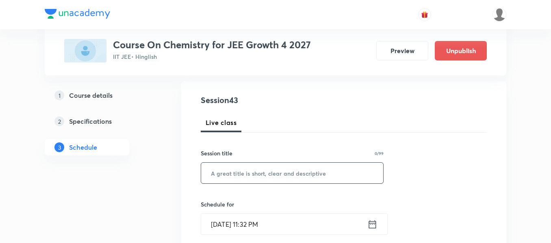
click at [290, 177] on input "text" at bounding box center [292, 173] width 182 height 21
paste input "Periodic Table and its properties)"
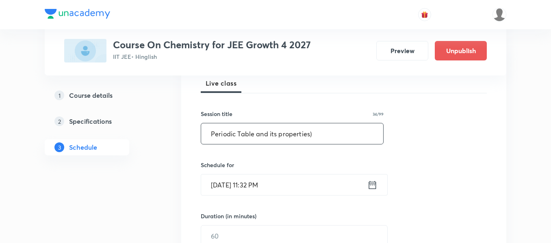
scroll to position [122, 0]
type input "Periodic Table and its properties"
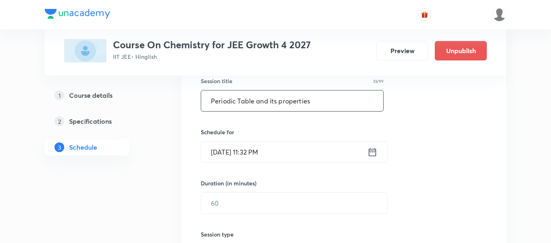
scroll to position [162, 0]
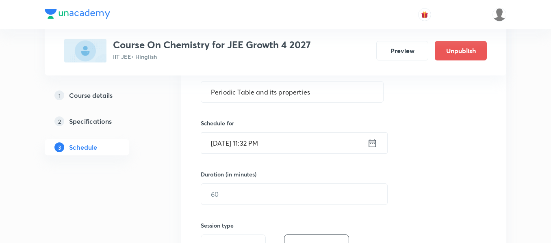
click at [375, 143] on icon at bounding box center [372, 143] width 10 height 11
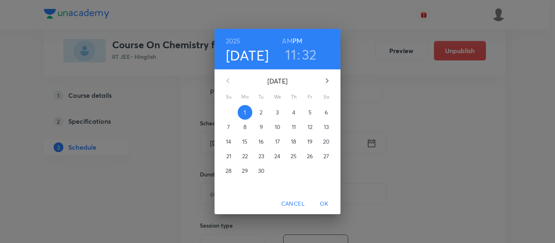
click at [262, 113] on p "2" at bounding box center [261, 112] width 3 height 8
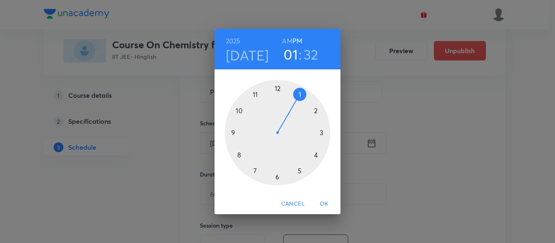
drag, startPoint x: 256, startPoint y: 91, endPoint x: 295, endPoint y: 91, distance: 39.0
click at [295, 91] on div at bounding box center [278, 133] width 106 height 106
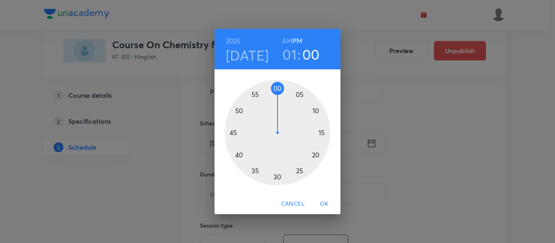
drag, startPoint x: 269, startPoint y: 177, endPoint x: 277, endPoint y: 93, distance: 84.0
click at [277, 93] on div at bounding box center [278, 133] width 106 height 106
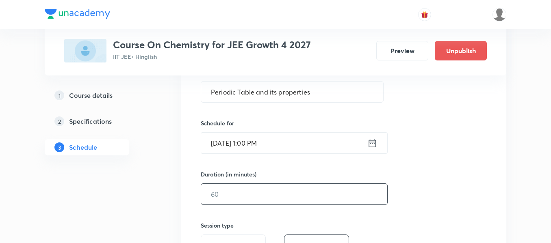
click at [306, 199] on input "text" at bounding box center [294, 194] width 186 height 21
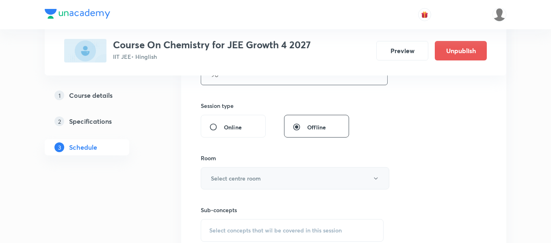
scroll to position [284, 0]
type input "90"
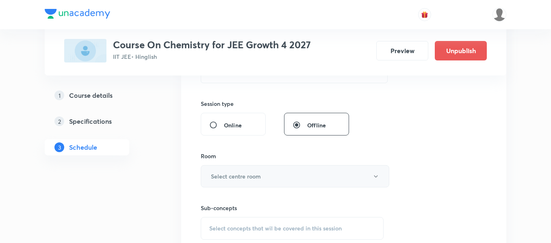
click at [311, 170] on button "Select centre room" at bounding box center [295, 176] width 188 height 22
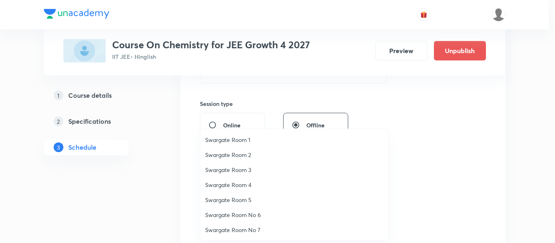
click at [242, 232] on span "Swargate Room No 7" at bounding box center [294, 230] width 178 height 9
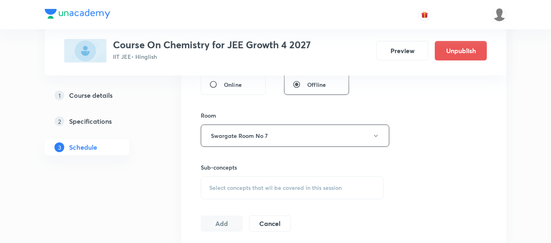
click at [259, 181] on div "Select concepts that wil be covered in this session" at bounding box center [292, 188] width 183 height 23
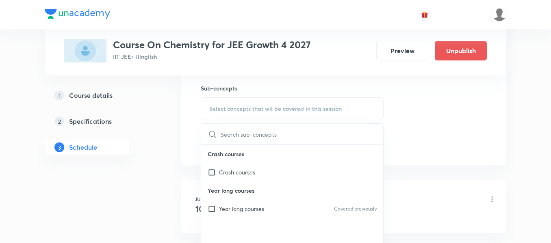
scroll to position [406, 0]
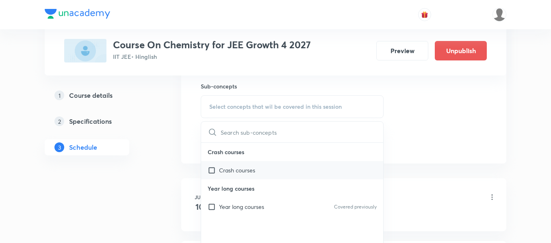
drag, startPoint x: 266, startPoint y: 204, endPoint x: 320, endPoint y: 174, distance: 62.0
click at [267, 205] on div "Year long courses Covered previously" at bounding box center [292, 207] width 182 height 18
checkbox input "true"
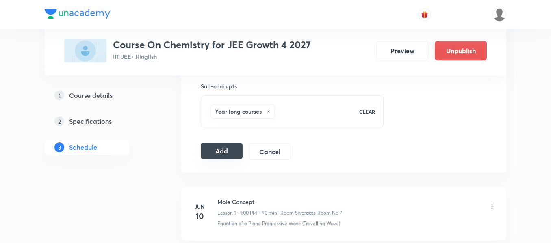
click at [229, 153] on button "Add" at bounding box center [222, 151] width 42 height 16
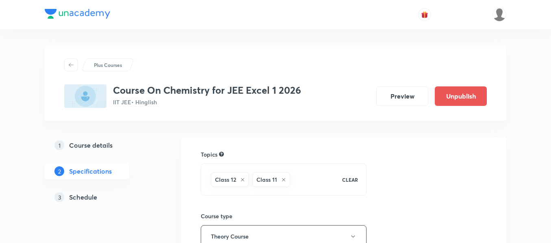
drag, startPoint x: 91, startPoint y: 195, endPoint x: 98, endPoint y: 192, distance: 8.2
click at [91, 195] on h5 "Schedule" at bounding box center [83, 198] width 28 height 10
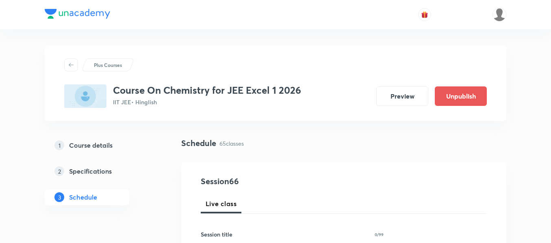
paste input "alcohol [MEDICAL_DATA] and ether"
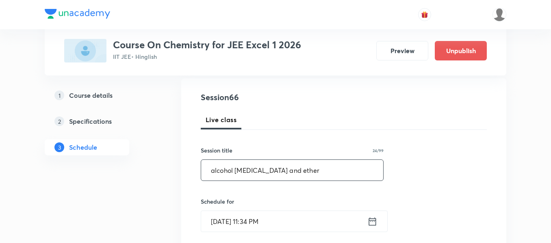
scroll to position [81, 0]
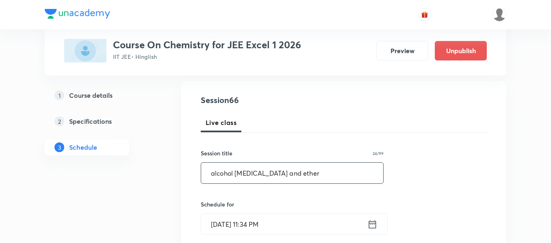
type input "alcohol [MEDICAL_DATA] and ether"
click at [371, 225] on icon at bounding box center [372, 224] width 10 height 11
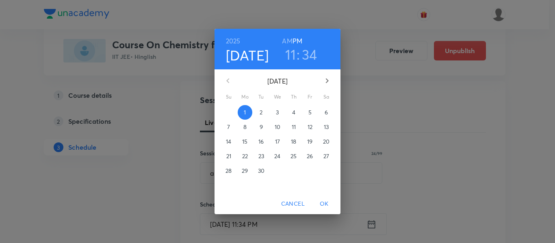
click at [261, 114] on p "2" at bounding box center [261, 112] width 3 height 8
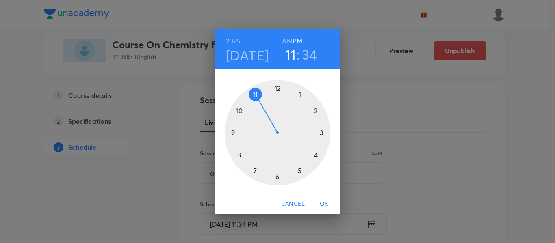
click at [316, 53] on h3 "34" at bounding box center [309, 54] width 15 height 17
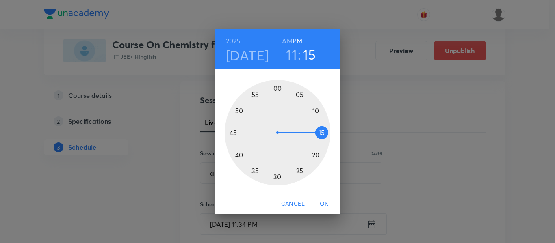
drag, startPoint x: 259, startPoint y: 174, endPoint x: 315, endPoint y: 132, distance: 69.9
click at [315, 132] on div at bounding box center [278, 133] width 106 height 106
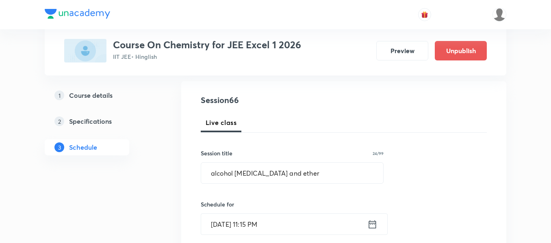
click at [367, 223] on div "[DATE] 11:15 PM ​" at bounding box center [294, 225] width 187 height 22
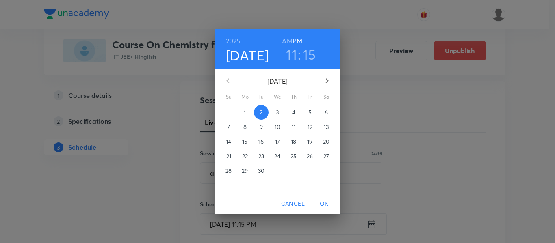
click at [283, 41] on h6 "AM" at bounding box center [287, 40] width 10 height 11
click at [323, 203] on span "OK" at bounding box center [323, 204] width 19 height 10
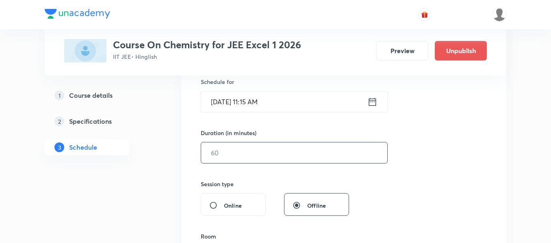
scroll to position [203, 0]
click at [340, 154] on input "text" at bounding box center [294, 153] width 186 height 21
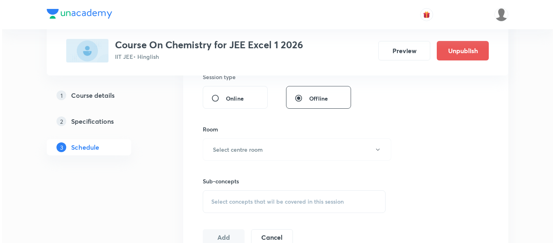
scroll to position [325, 0]
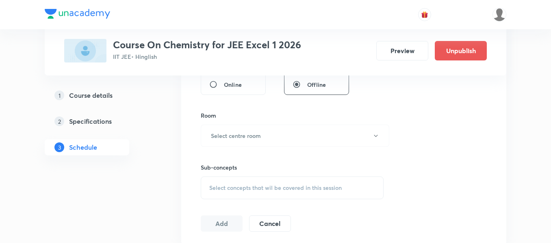
type input "90"
click at [296, 141] on button "Select centre room" at bounding box center [295, 136] width 188 height 22
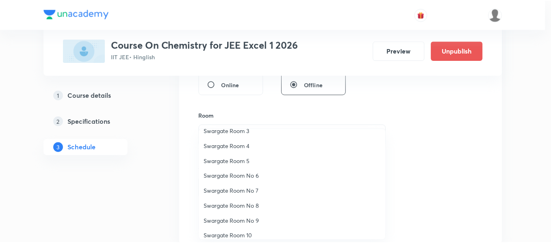
scroll to position [41, 0]
click at [243, 206] on span "Swargate Room No 8" at bounding box center [294, 204] width 178 height 9
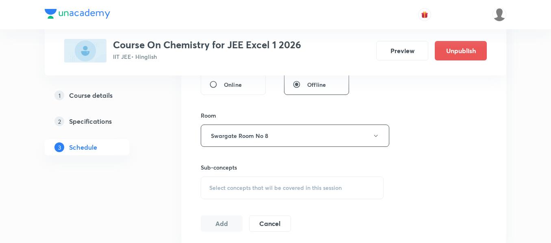
click at [246, 182] on div "Select concepts that wil be covered in this session" at bounding box center [292, 188] width 183 height 23
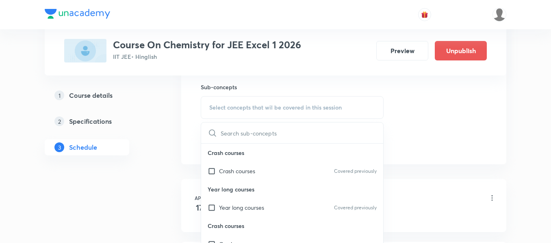
scroll to position [406, 0]
drag, startPoint x: 249, startPoint y: 207, endPoint x: 272, endPoint y: 191, distance: 28.1
click at [249, 207] on p "Year long courses" at bounding box center [241, 207] width 45 height 9
checkbox input "true"
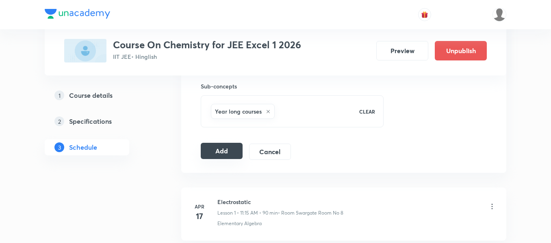
click at [225, 152] on button "Add" at bounding box center [222, 151] width 42 height 16
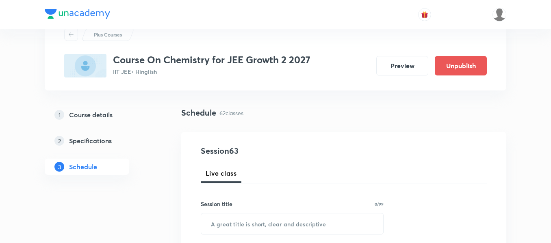
scroll to position [41, 0]
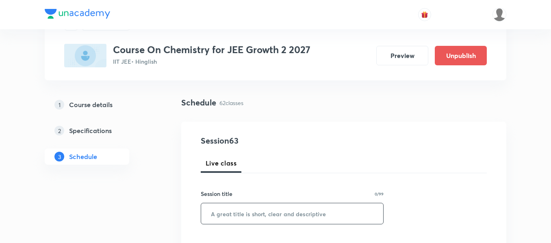
click at [251, 215] on input "text" at bounding box center [292, 213] width 182 height 21
paste input "chemical bonding"
type input "chemical bonding"
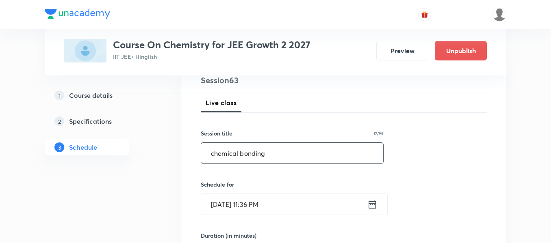
scroll to position [122, 0]
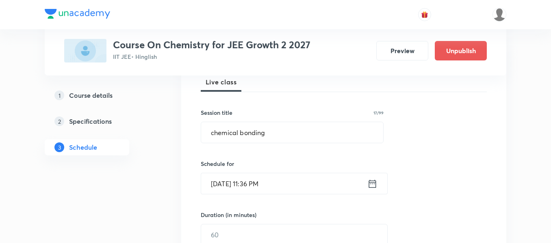
click at [377, 187] on icon at bounding box center [372, 183] width 10 height 11
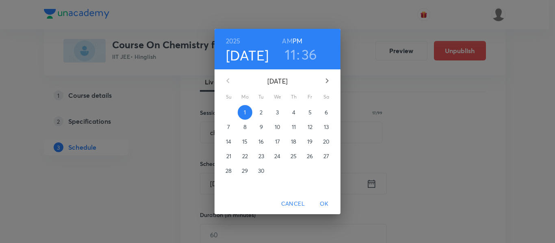
click at [262, 110] on p "2" at bounding box center [261, 112] width 3 height 8
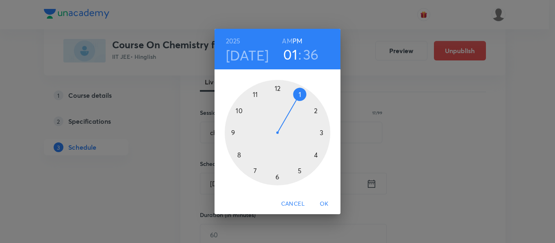
drag, startPoint x: 259, startPoint y: 86, endPoint x: 292, endPoint y: 106, distance: 39.0
click at [292, 106] on div at bounding box center [278, 133] width 106 height 106
drag, startPoint x: 249, startPoint y: 168, endPoint x: 279, endPoint y: 112, distance: 62.9
click at [279, 112] on div at bounding box center [278, 133] width 106 height 106
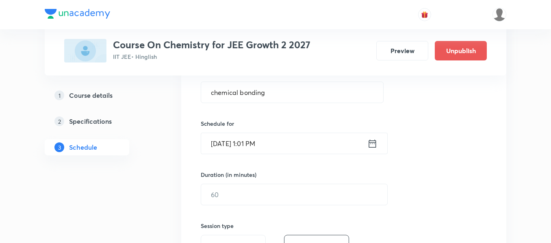
scroll to position [162, 0]
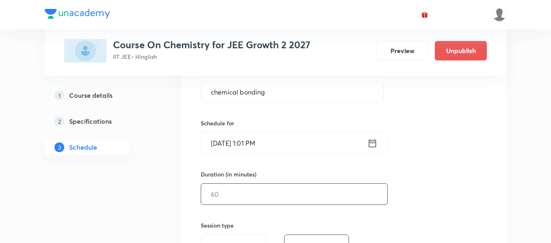
click at [307, 187] on input "text" at bounding box center [294, 194] width 186 height 21
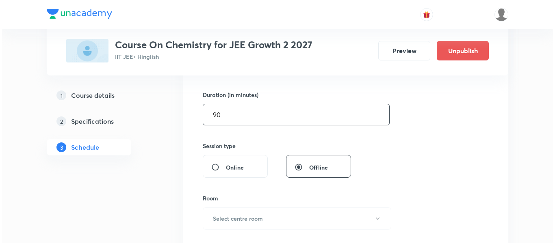
scroll to position [244, 0]
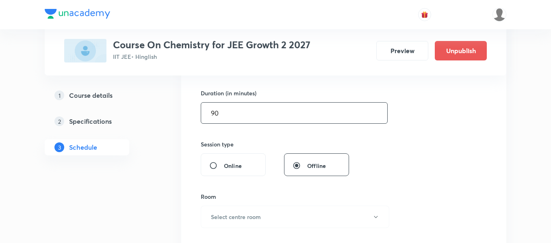
type input "90"
click at [269, 218] on button "Select centre room" at bounding box center [295, 217] width 188 height 22
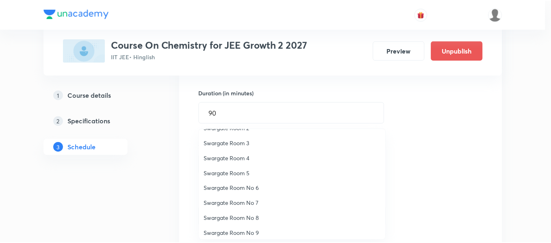
scroll to position [20, 0]
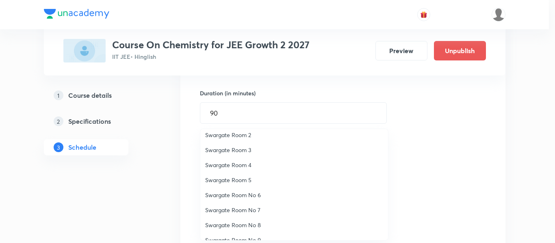
drag, startPoint x: 239, startPoint y: 163, endPoint x: 246, endPoint y: 164, distance: 6.5
click at [240, 164] on span "Swargate Room 4" at bounding box center [294, 165] width 178 height 9
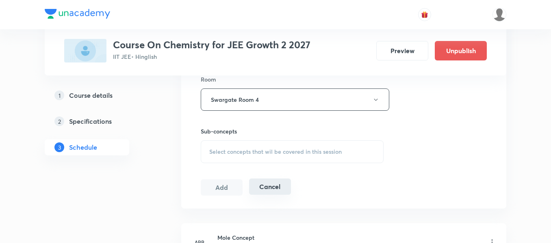
scroll to position [366, 0]
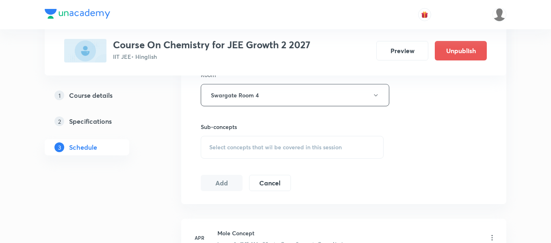
click at [277, 146] on span "Select concepts that wil be covered in this session" at bounding box center [275, 147] width 132 height 6
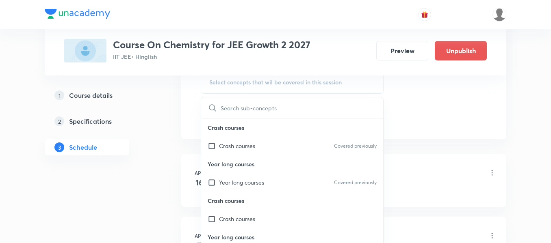
scroll to position [447, 0]
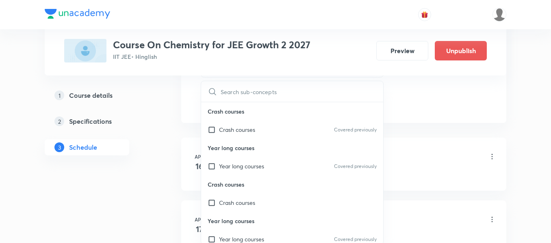
drag, startPoint x: 281, startPoint y: 164, endPoint x: 407, endPoint y: 138, distance: 129.0
click at [281, 165] on div "Year long courses Covered previously" at bounding box center [292, 166] width 182 height 18
checkbox input "true"
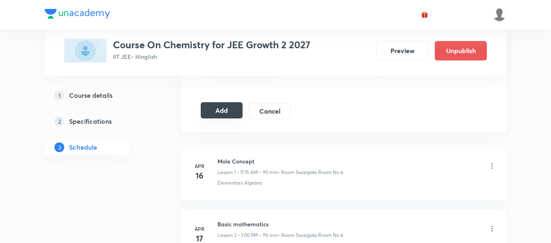
click at [218, 115] on button "Add" at bounding box center [222, 110] width 42 height 16
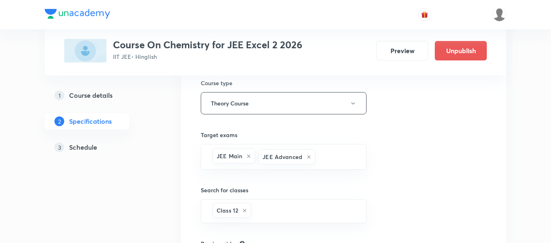
scroll to position [281, 0]
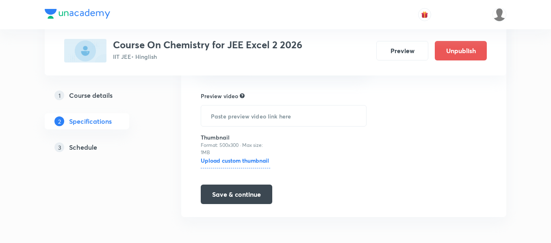
click at [90, 144] on h5 "Schedule" at bounding box center [83, 148] width 28 height 10
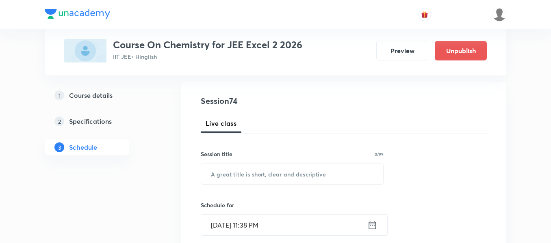
scroll to position [122, 0]
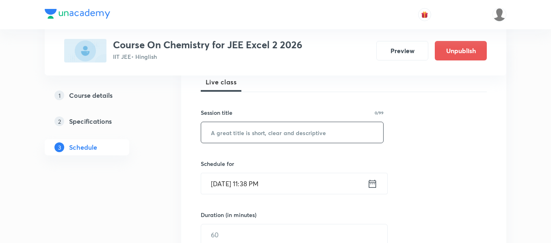
click at [269, 139] on input "text" at bounding box center [292, 132] width 182 height 21
paste input "alcohol [MEDICAL_DATA] and ether"
type input "alcohol [MEDICAL_DATA] and ether"
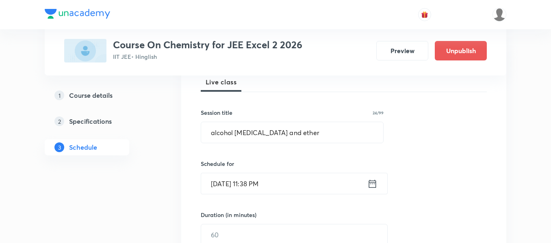
click at [370, 184] on icon at bounding box center [372, 184] width 7 height 8
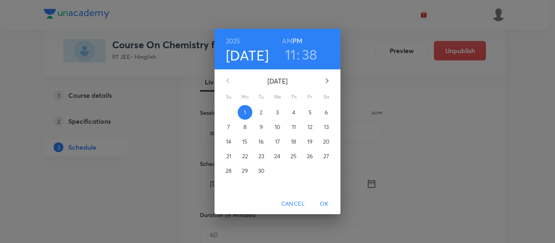
click at [261, 113] on p "2" at bounding box center [261, 112] width 3 height 8
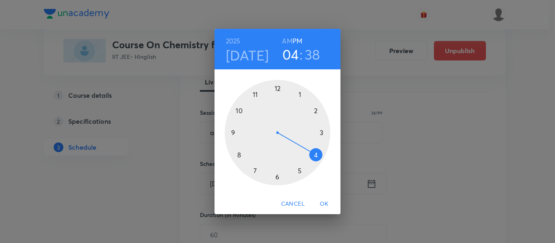
drag, startPoint x: 256, startPoint y: 94, endPoint x: 311, endPoint y: 154, distance: 81.9
click at [311, 154] on div at bounding box center [278, 133] width 106 height 106
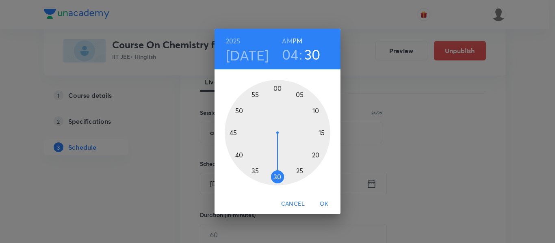
drag, startPoint x: 254, startPoint y: 170, endPoint x: 279, endPoint y: 174, distance: 25.2
click at [279, 177] on div at bounding box center [278, 133] width 106 height 106
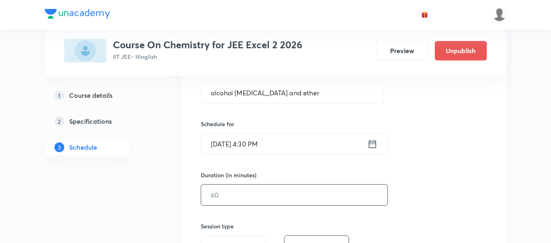
scroll to position [162, 0]
click at [273, 203] on input "text" at bounding box center [294, 194] width 186 height 21
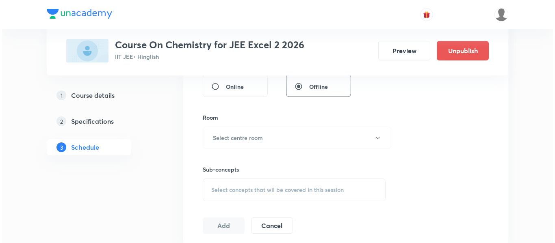
scroll to position [325, 0]
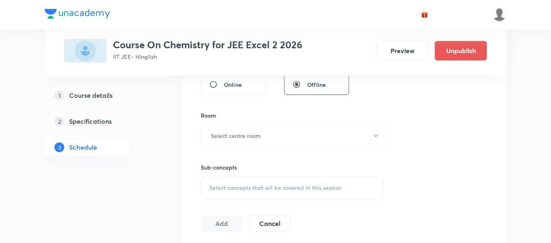
type input "90"
click at [288, 135] on button "Select centre room" at bounding box center [295, 136] width 188 height 22
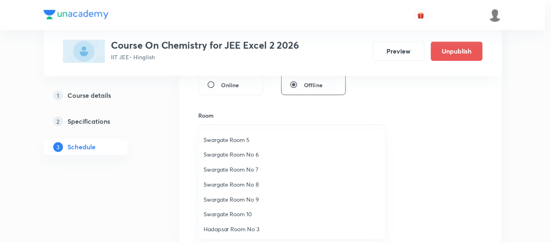
scroll to position [61, 0]
click at [247, 184] on span "Swargate Room No 8" at bounding box center [294, 184] width 178 height 9
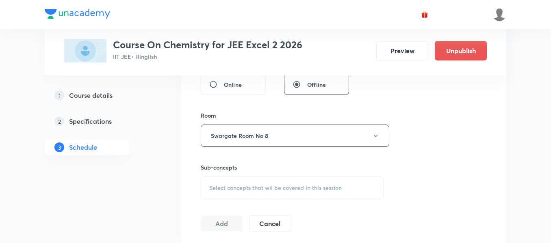
click at [256, 186] on span "Select concepts that wil be covered in this session" at bounding box center [275, 188] width 132 height 6
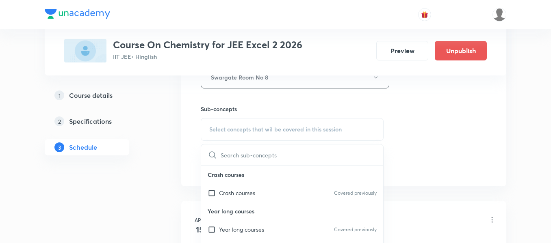
scroll to position [406, 0]
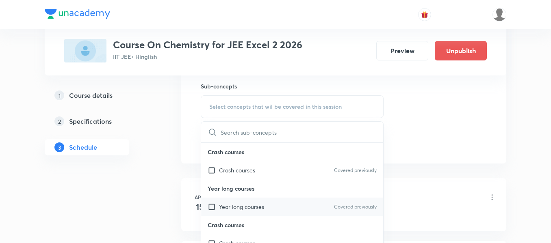
click at [257, 206] on p "Year long courses" at bounding box center [241, 207] width 45 height 9
checkbox input "true"
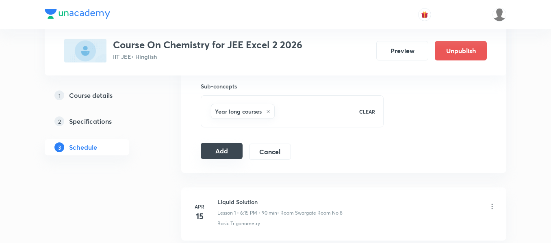
click at [212, 153] on button "Add" at bounding box center [222, 151] width 42 height 16
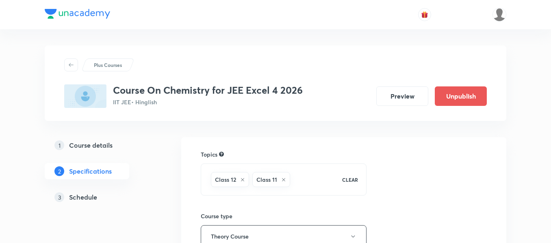
click at [89, 198] on h5 "Schedule" at bounding box center [83, 198] width 28 height 10
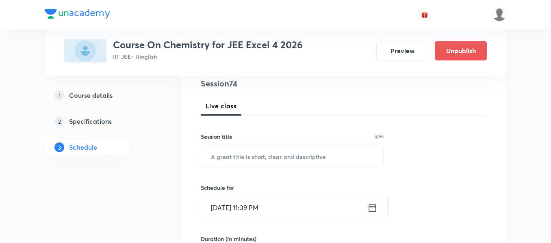
scroll to position [81, 0]
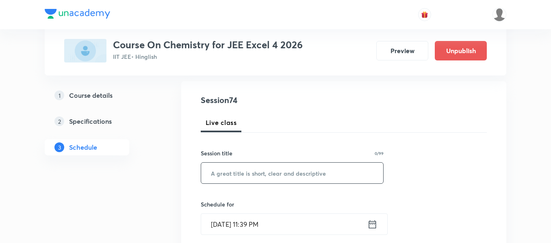
click at [286, 177] on input "text" at bounding box center [292, 173] width 182 height 21
paste input "alcohol [MEDICAL_DATA] and ether"
type input "alcohol [MEDICAL_DATA] and ether"
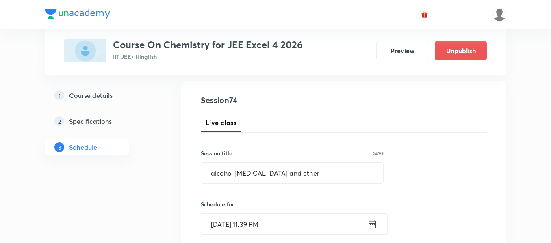
click at [372, 222] on icon at bounding box center [372, 224] width 7 height 8
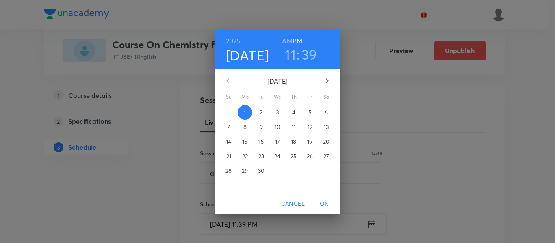
click at [264, 110] on span "2" at bounding box center [261, 112] width 15 height 8
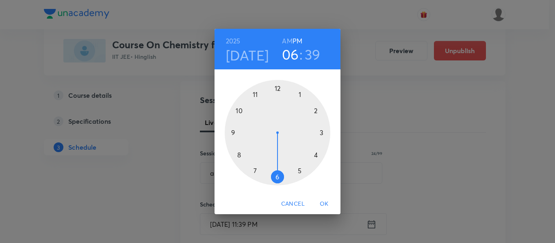
drag, startPoint x: 257, startPoint y: 94, endPoint x: 282, endPoint y: 165, distance: 75.4
click at [282, 165] on div at bounding box center [278, 133] width 106 height 106
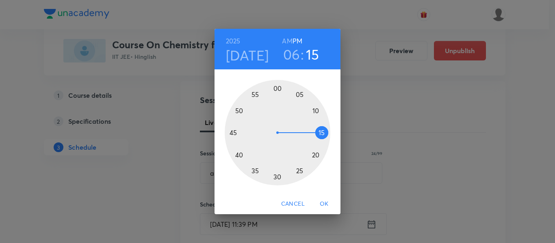
drag, startPoint x: 237, startPoint y: 165, endPoint x: 320, endPoint y: 132, distance: 89.5
click at [320, 132] on div at bounding box center [278, 133] width 106 height 106
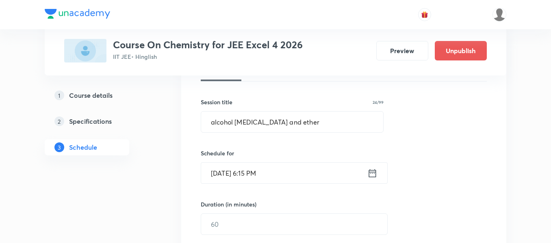
scroll to position [162, 0]
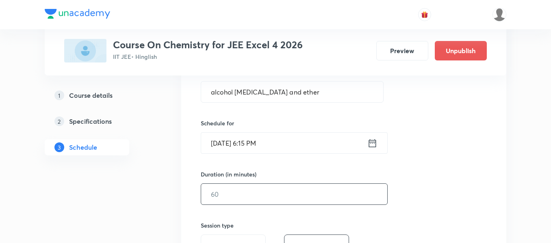
click at [301, 198] on input "text" at bounding box center [294, 194] width 186 height 21
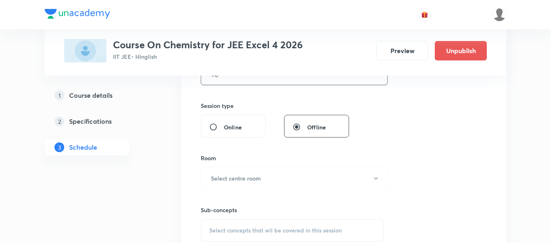
scroll to position [284, 0]
type input "90"
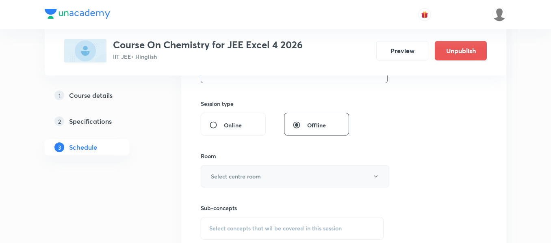
click at [284, 178] on button "Select centre room" at bounding box center [295, 176] width 188 height 22
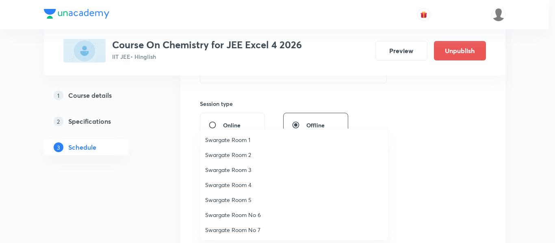
click at [251, 235] on li "Swargate Room No 7" at bounding box center [294, 230] width 188 height 15
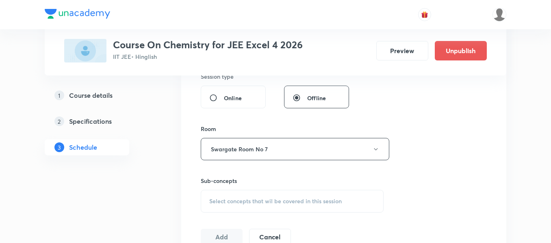
scroll to position [366, 0]
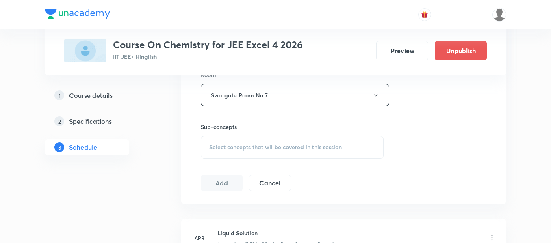
click at [280, 145] on span "Select concepts that wil be covered in this session" at bounding box center [275, 147] width 132 height 6
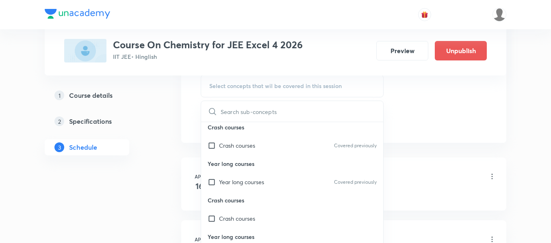
scroll to position [447, 0]
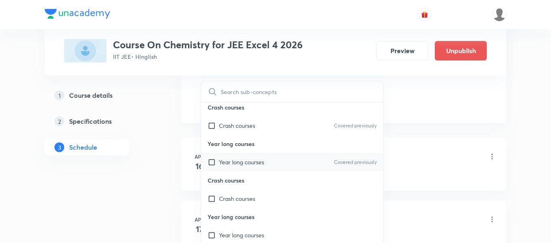
click at [291, 166] on div "Year long courses Covered previously" at bounding box center [292, 162] width 182 height 18
checkbox input "true"
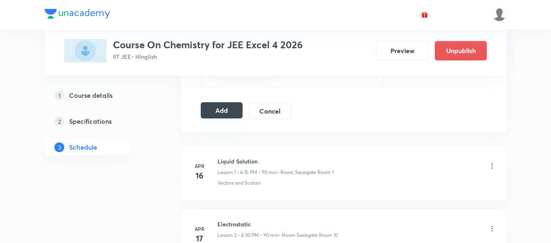
click at [221, 111] on button "Add" at bounding box center [222, 110] width 42 height 16
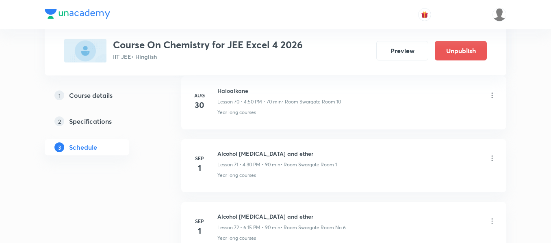
scroll to position [4693, 0]
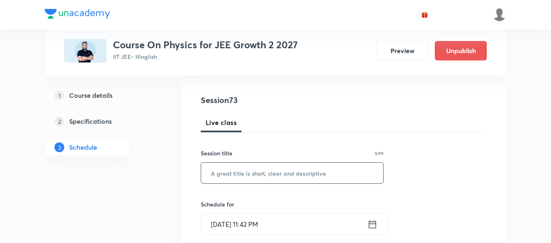
click at [301, 180] on input "text" at bounding box center [292, 173] width 182 height 21
paste input "NLM"
type input "NLM"
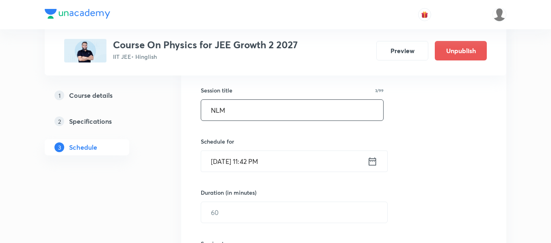
scroll to position [122, 0]
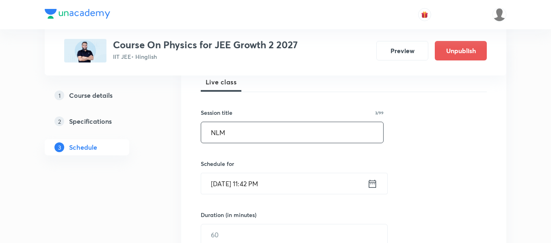
click at [374, 186] on icon at bounding box center [372, 183] width 10 height 11
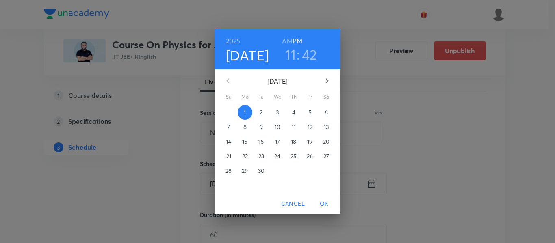
click at [263, 113] on span "2" at bounding box center [261, 112] width 15 height 8
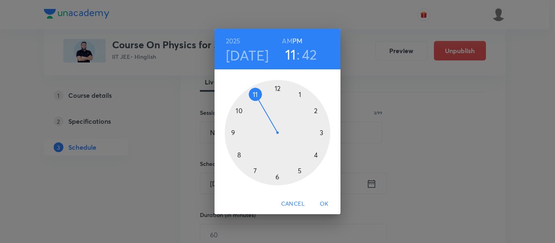
click at [311, 55] on h3 "42" at bounding box center [309, 54] width 15 height 17
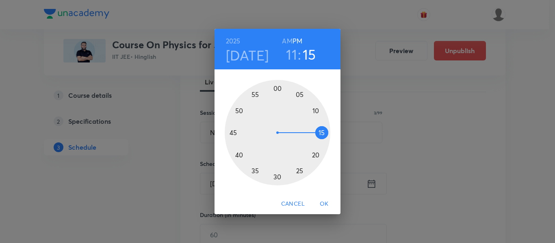
drag, startPoint x: 248, startPoint y: 156, endPoint x: 325, endPoint y: 130, distance: 81.8
click at [325, 130] on div at bounding box center [278, 133] width 106 height 106
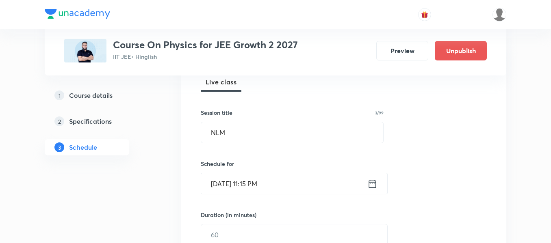
click at [371, 185] on icon at bounding box center [372, 183] width 10 height 11
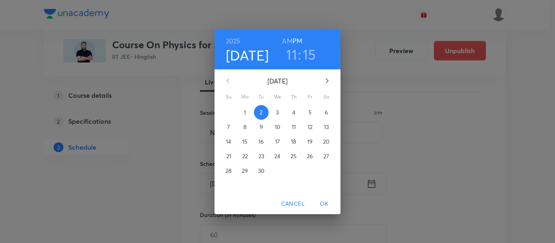
click at [284, 43] on h6 "AM" at bounding box center [287, 40] width 10 height 11
click at [325, 202] on span "OK" at bounding box center [323, 204] width 19 height 10
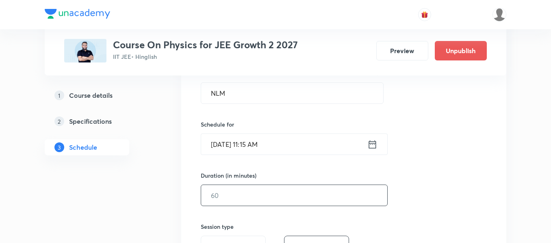
scroll to position [162, 0]
click at [318, 197] on input "text" at bounding box center [294, 194] width 186 height 21
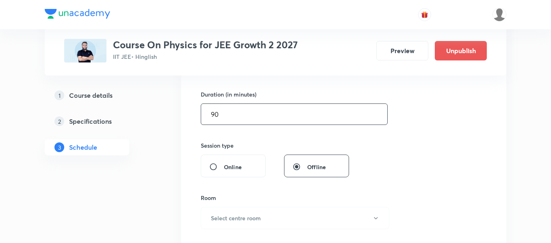
scroll to position [284, 0]
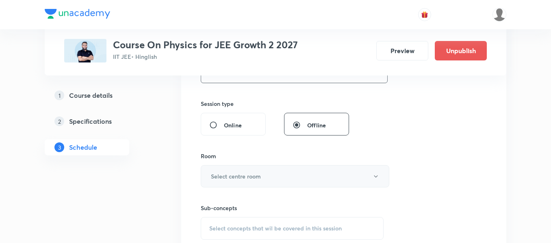
type input "90"
click at [248, 174] on h6 "Select centre room" at bounding box center [236, 176] width 50 height 9
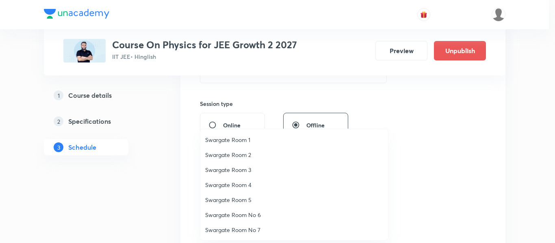
click at [233, 205] on li "Swargate Room 5" at bounding box center [294, 200] width 188 height 15
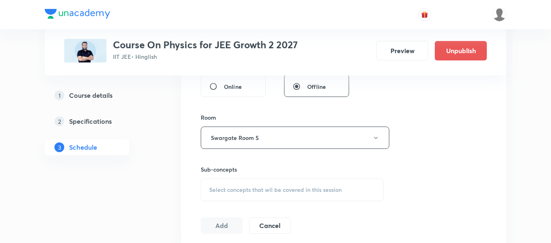
scroll to position [325, 0]
click at [260, 186] on span "Select concepts that wil be covered in this session" at bounding box center [275, 188] width 132 height 6
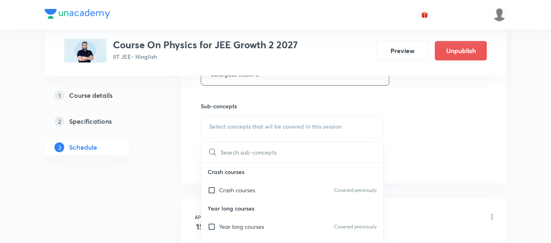
scroll to position [406, 0]
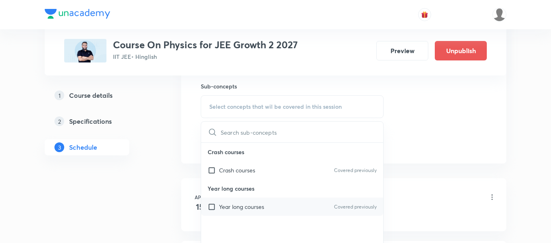
click at [261, 209] on p "Year long courses" at bounding box center [241, 207] width 45 height 9
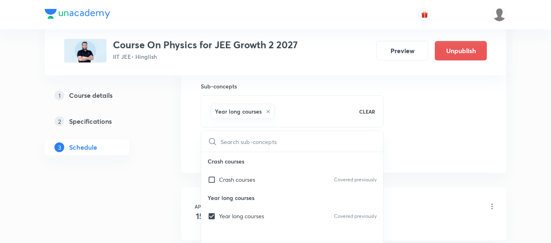
checkbox input "true"
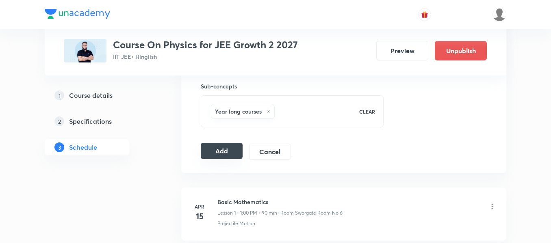
click at [230, 149] on button "Add" at bounding box center [222, 151] width 42 height 16
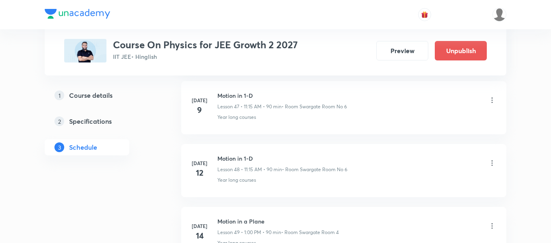
scroll to position [4567, 0]
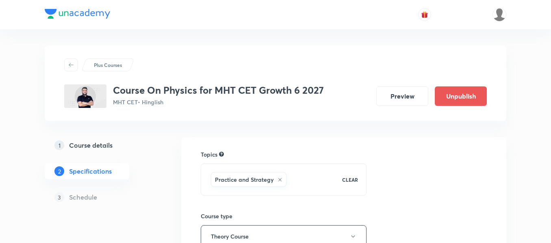
click at [93, 141] on h5 "Course details" at bounding box center [90, 146] width 43 height 10
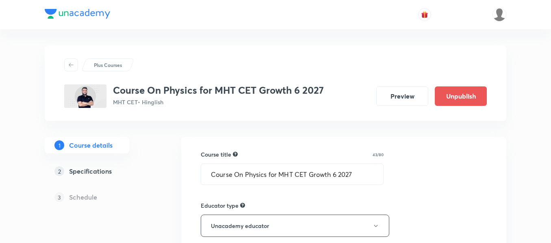
click at [102, 173] on h5 "Specifications" at bounding box center [90, 172] width 43 height 10
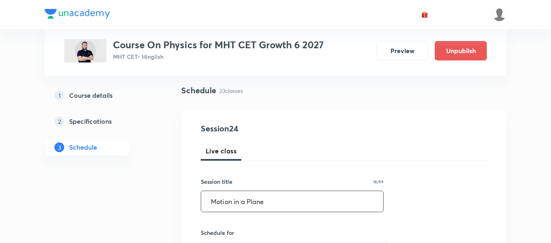
scroll to position [81, 0]
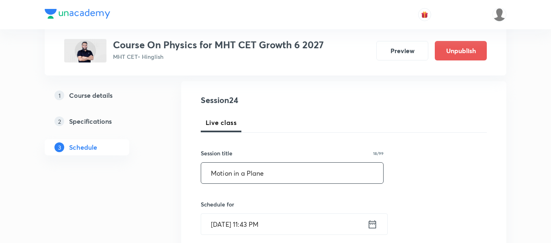
type input "Motion in a Plane"
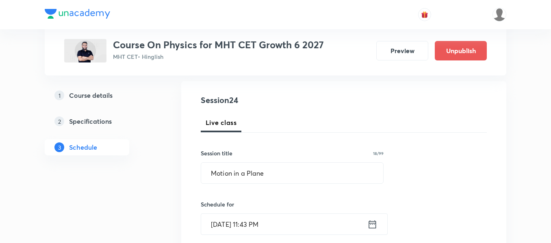
click at [372, 229] on icon at bounding box center [372, 224] width 10 height 11
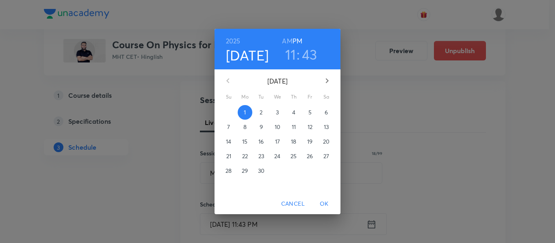
click at [263, 110] on span "2" at bounding box center [261, 112] width 15 height 8
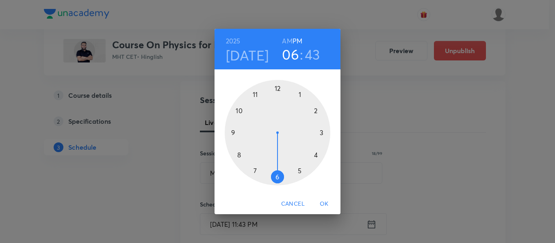
drag, startPoint x: 266, startPoint y: 102, endPoint x: 280, endPoint y: 182, distance: 81.6
click at [280, 182] on div at bounding box center [278, 133] width 106 height 106
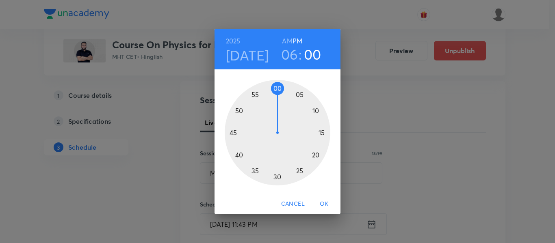
drag, startPoint x: 237, startPoint y: 136, endPoint x: 278, endPoint y: 104, distance: 51.8
click at [278, 104] on div at bounding box center [278, 133] width 106 height 106
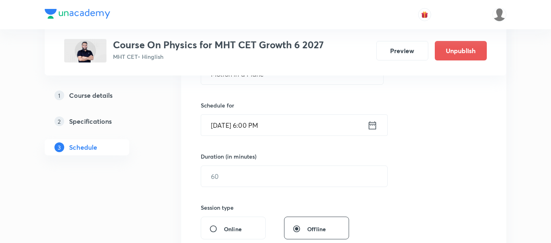
scroll to position [203, 0]
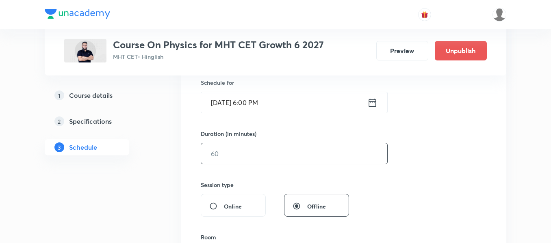
click at [304, 154] on input "text" at bounding box center [294, 153] width 186 height 21
type input "90"
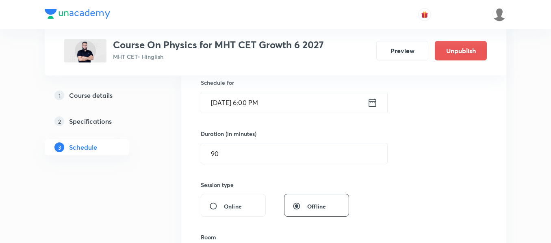
click at [371, 103] on icon at bounding box center [372, 102] width 7 height 8
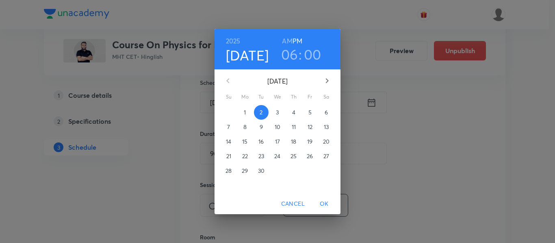
click at [292, 57] on h3 "06" at bounding box center [289, 54] width 17 height 17
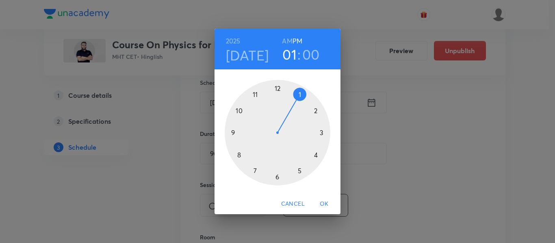
drag, startPoint x: 278, startPoint y: 175, endPoint x: 288, endPoint y: 101, distance: 74.3
click at [288, 101] on div at bounding box center [278, 133] width 106 height 106
click at [326, 204] on span "OK" at bounding box center [323, 204] width 19 height 10
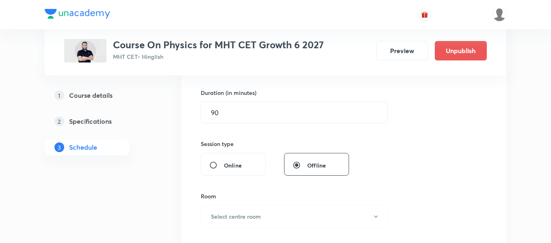
scroll to position [284, 0]
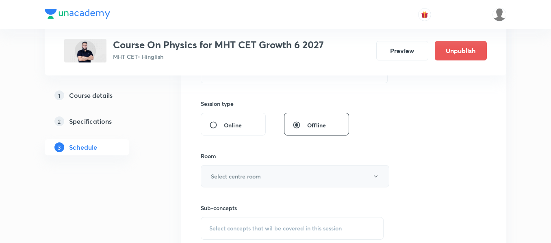
click at [257, 181] on button "Select centre room" at bounding box center [295, 176] width 188 height 22
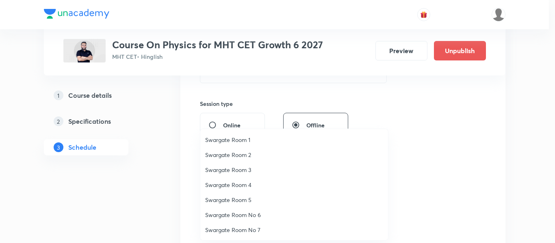
click at [246, 185] on span "Swargate Room 4" at bounding box center [294, 185] width 178 height 9
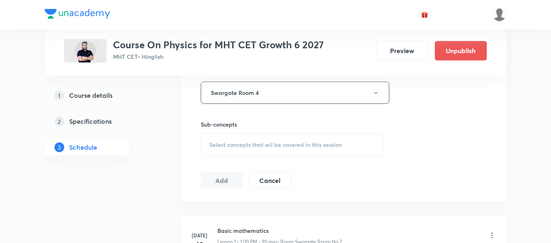
scroll to position [406, 0]
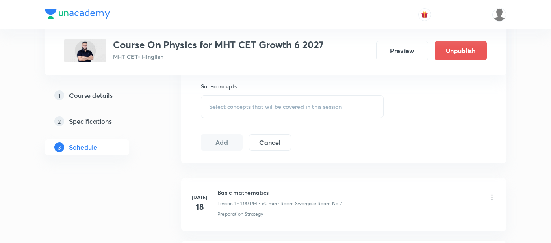
drag, startPoint x: 255, startPoint y: 108, endPoint x: 256, endPoint y: 114, distance: 6.2
click at [255, 108] on span "Select concepts that wil be covered in this session" at bounding box center [275, 107] width 132 height 6
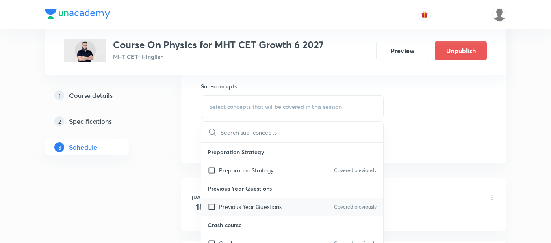
click at [265, 205] on p "Previous Year Questions" at bounding box center [250, 207] width 63 height 9
checkbox input "true"
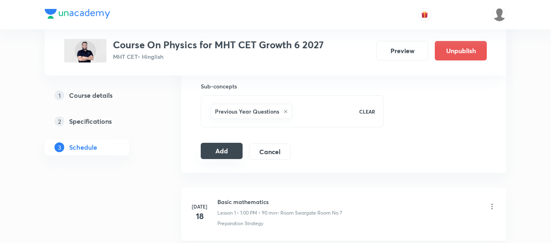
click at [215, 155] on button "Add" at bounding box center [222, 151] width 42 height 16
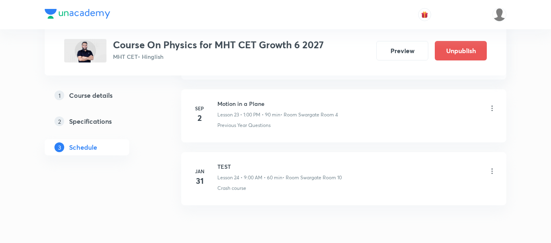
scroll to position [1505, 0]
